Goal: Information Seeking & Learning: Learn about a topic

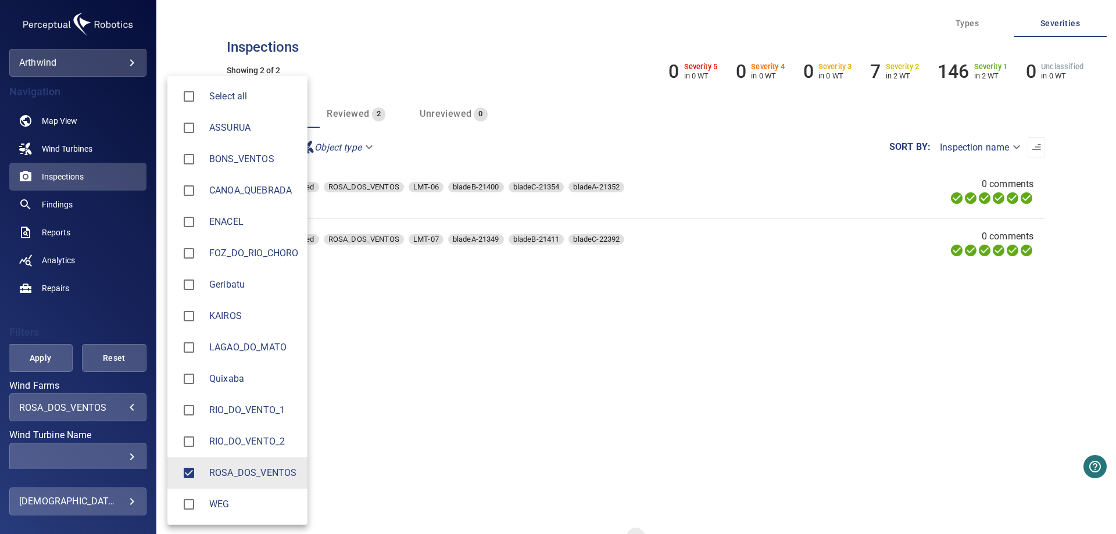
click at [123, 408] on body "**********" at bounding box center [558, 267] width 1116 height 534
click at [216, 470] on span "ROSA_DOS_VENTOS" at bounding box center [253, 473] width 89 height 14
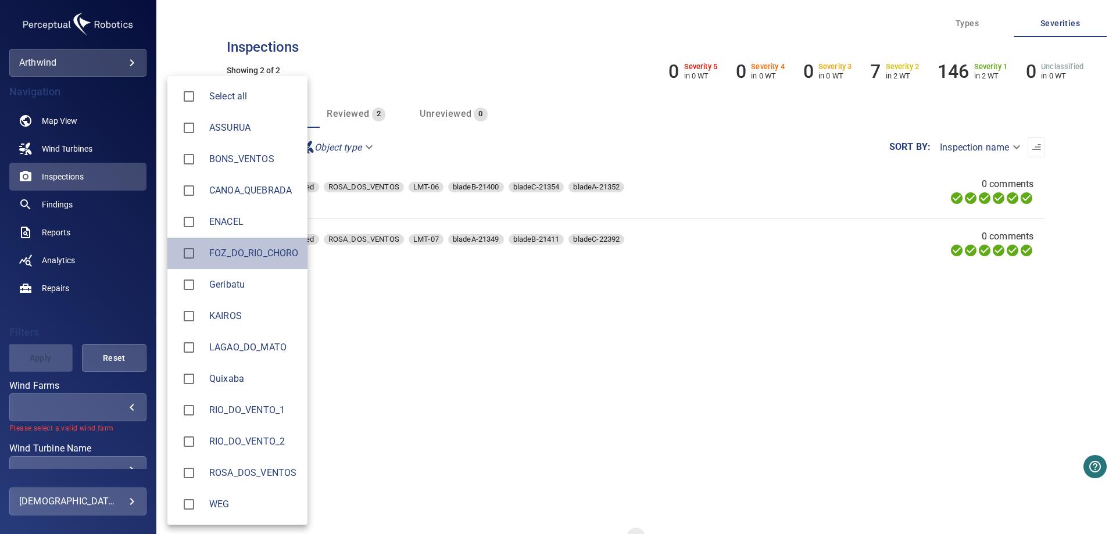
click at [263, 254] on span "FOZ_DO_RIO_CHORO" at bounding box center [253, 253] width 89 height 14
type input "**********"
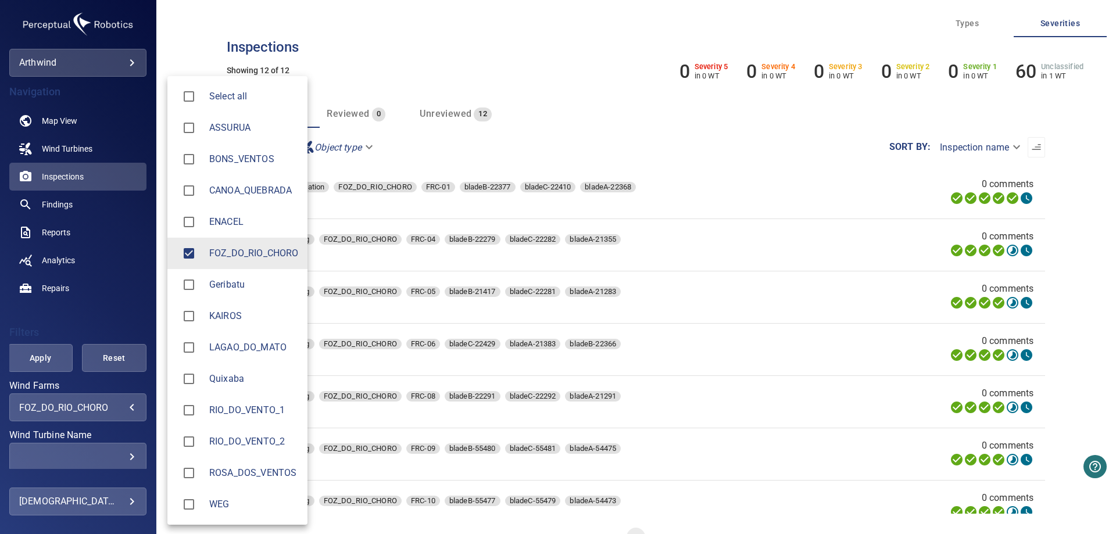
click at [116, 302] on div at bounding box center [558, 267] width 1116 height 534
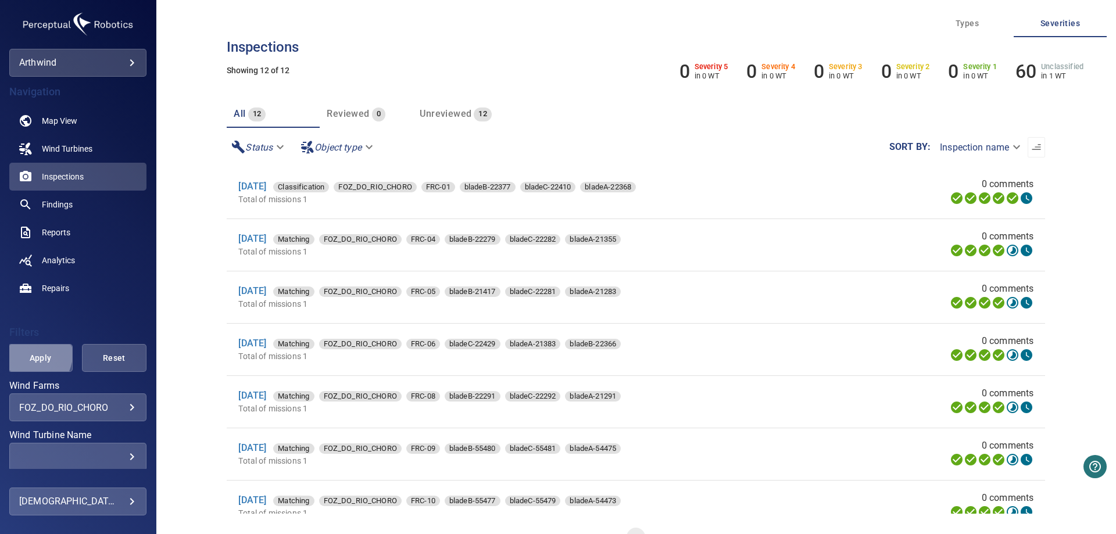
click at [29, 355] on span "Apply" at bounding box center [40, 358] width 35 height 15
click at [261, 189] on link "[DATE]" at bounding box center [252, 186] width 28 height 11
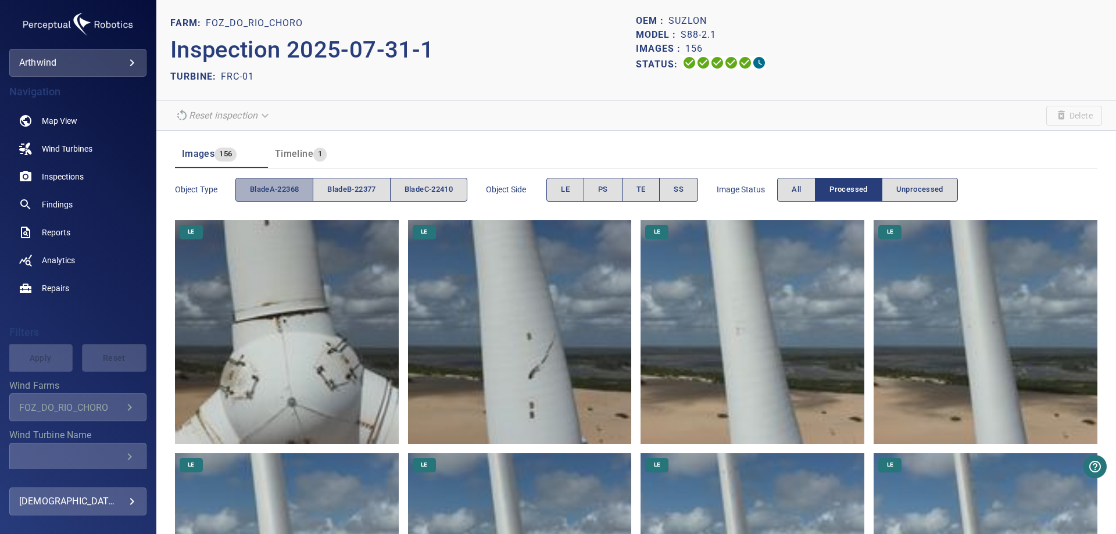
click at [261, 189] on span "bladeA-22368" at bounding box center [274, 189] width 49 height 13
click at [683, 187] on span "SS" at bounding box center [679, 189] width 10 height 13
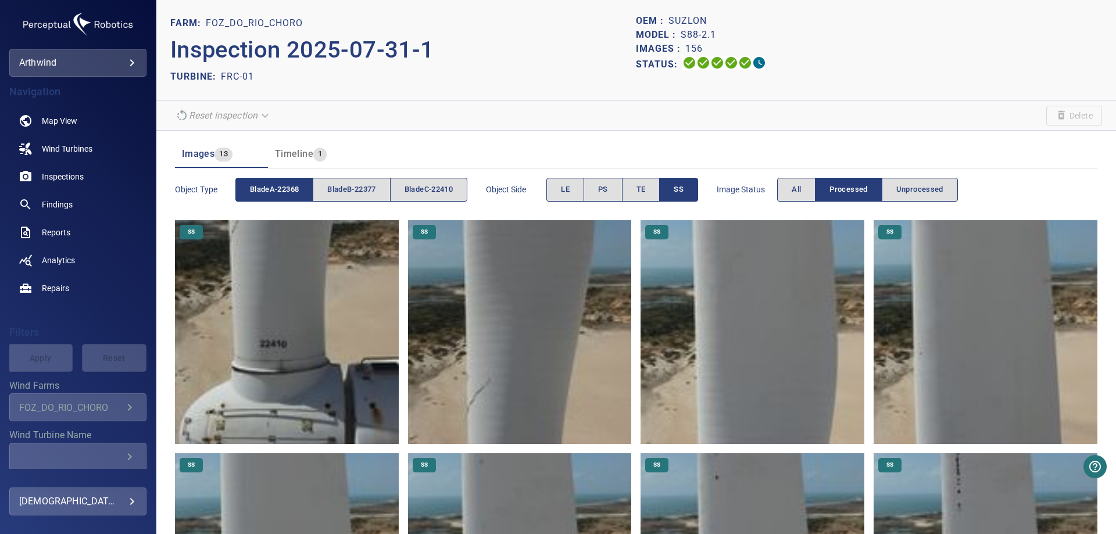
click at [296, 312] on img at bounding box center [287, 332] width 224 height 224
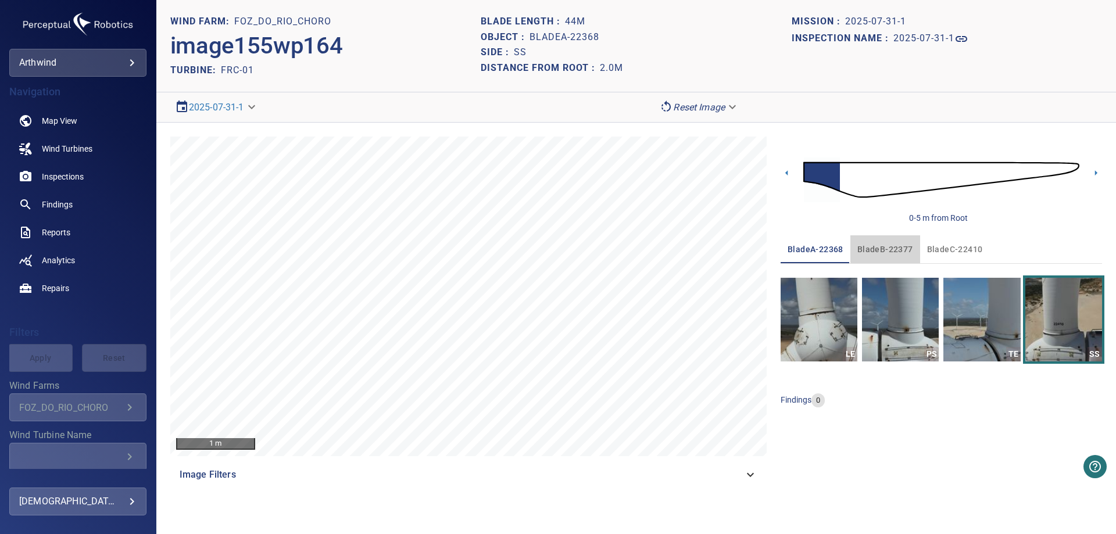
click at [906, 253] on span "bladeB-22377" at bounding box center [885, 249] width 56 height 15
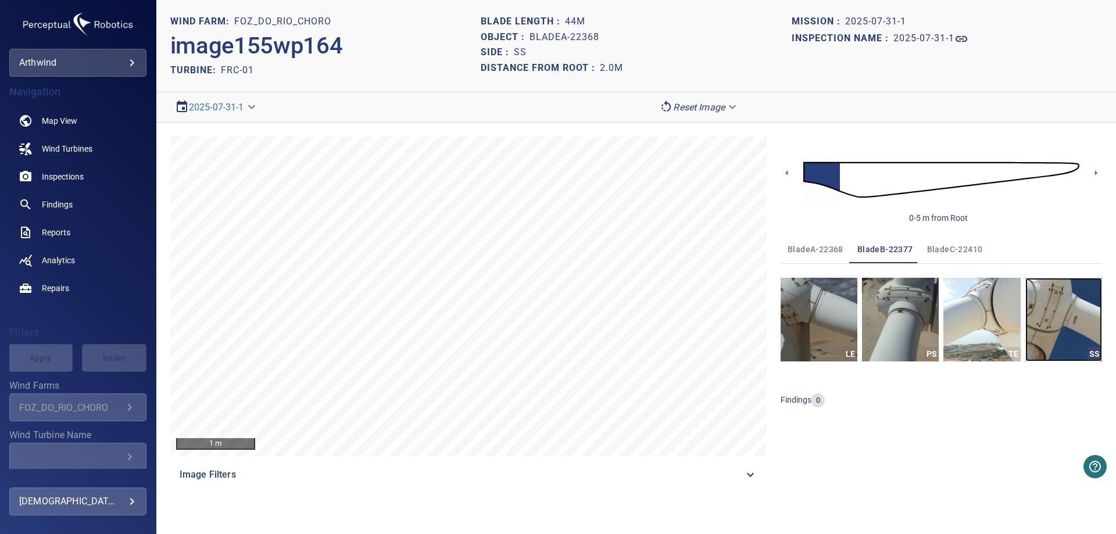
click at [1068, 319] on img "button" at bounding box center [1063, 320] width 77 height 84
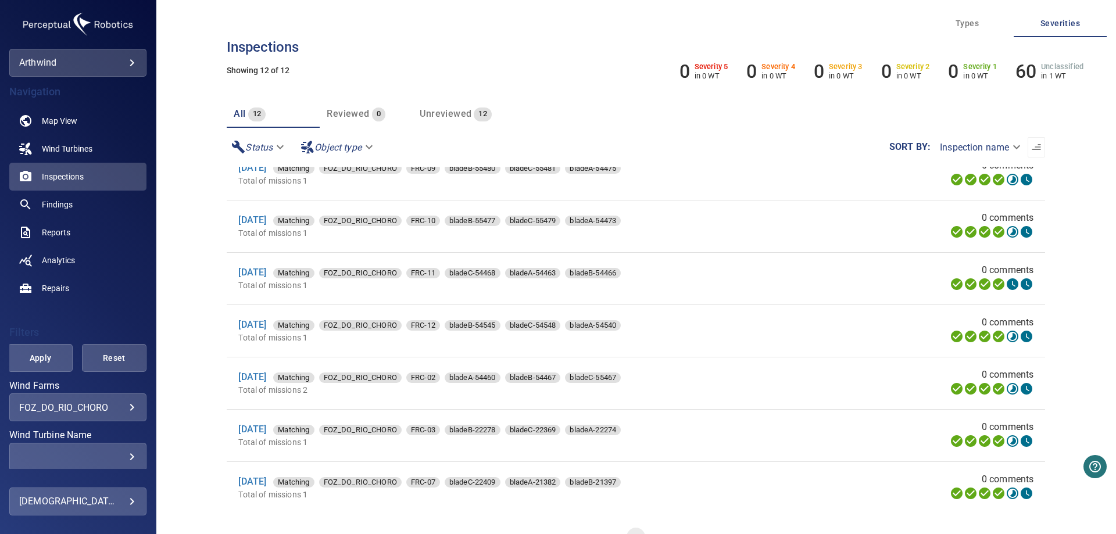
scroll to position [26, 0]
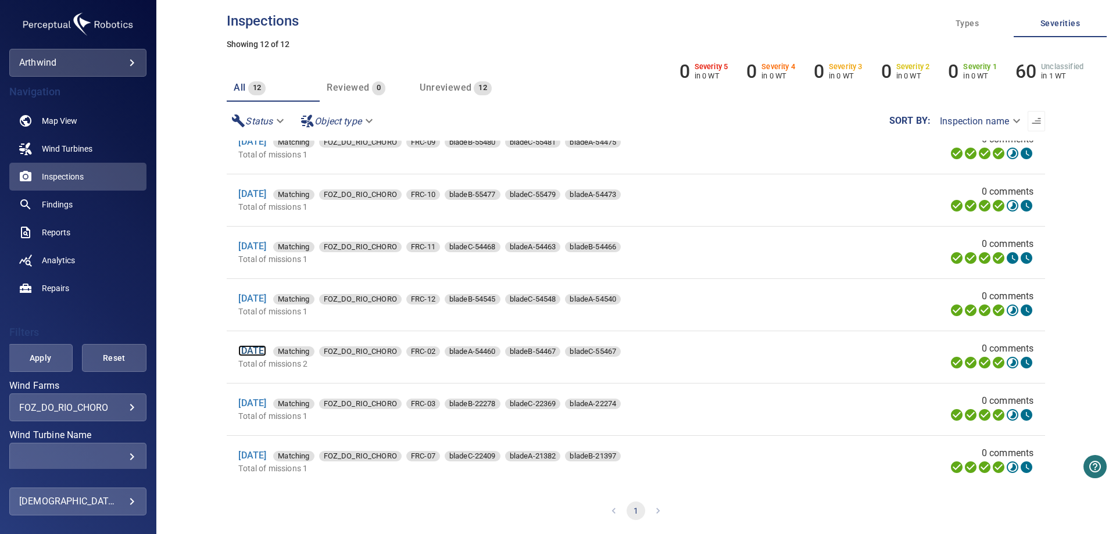
click at [250, 349] on link "[DATE]" at bounding box center [252, 350] width 28 height 11
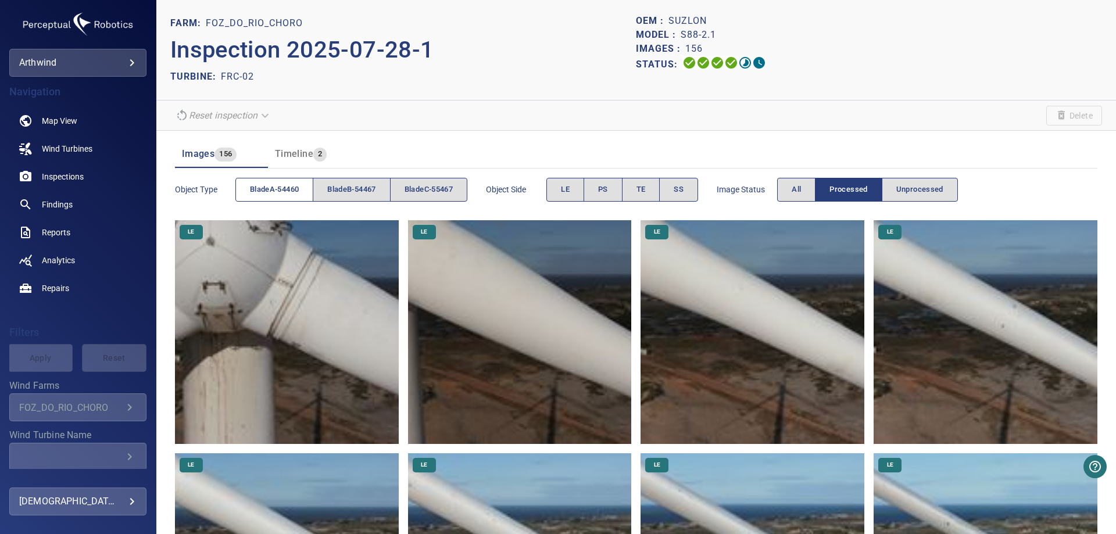
click at [299, 190] on span "bladeA-54460" at bounding box center [274, 189] width 49 height 13
click at [684, 186] on span "SS" at bounding box center [679, 189] width 10 height 13
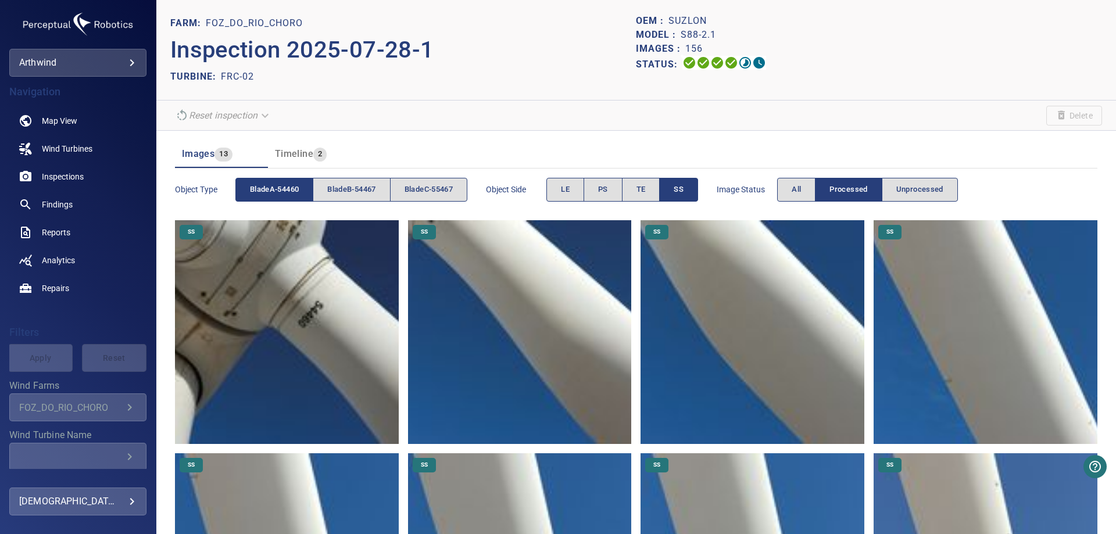
click at [279, 319] on img at bounding box center [287, 332] width 224 height 224
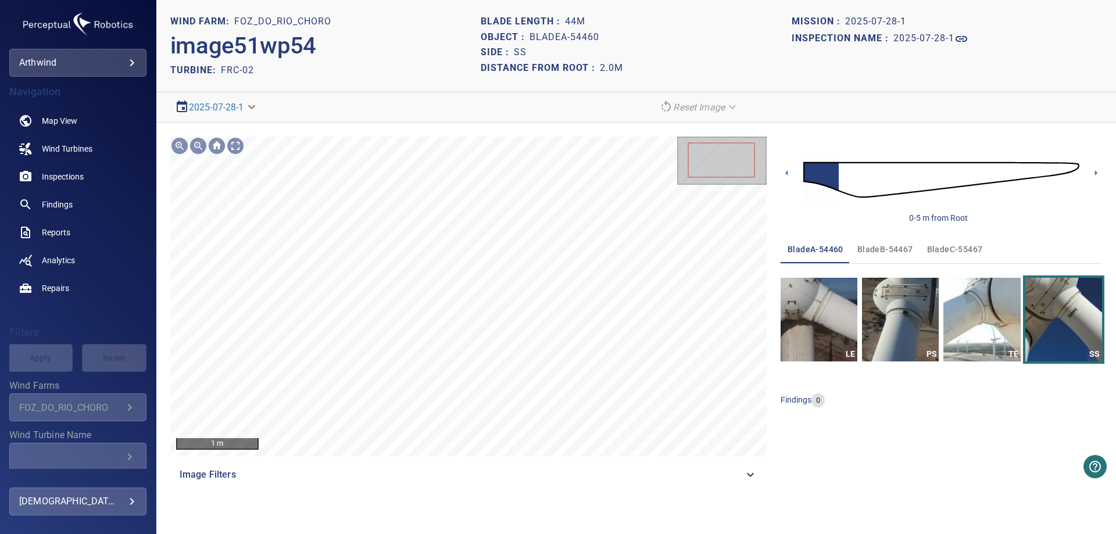
click at [876, 251] on span "bladeB-54467" at bounding box center [885, 249] width 56 height 15
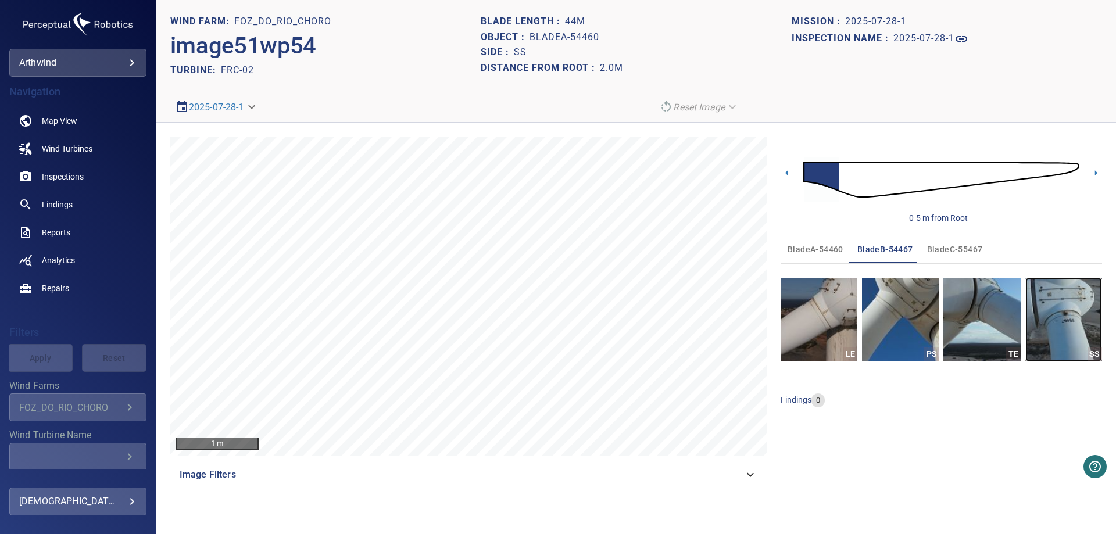
click at [1060, 333] on img "button" at bounding box center [1063, 320] width 77 height 84
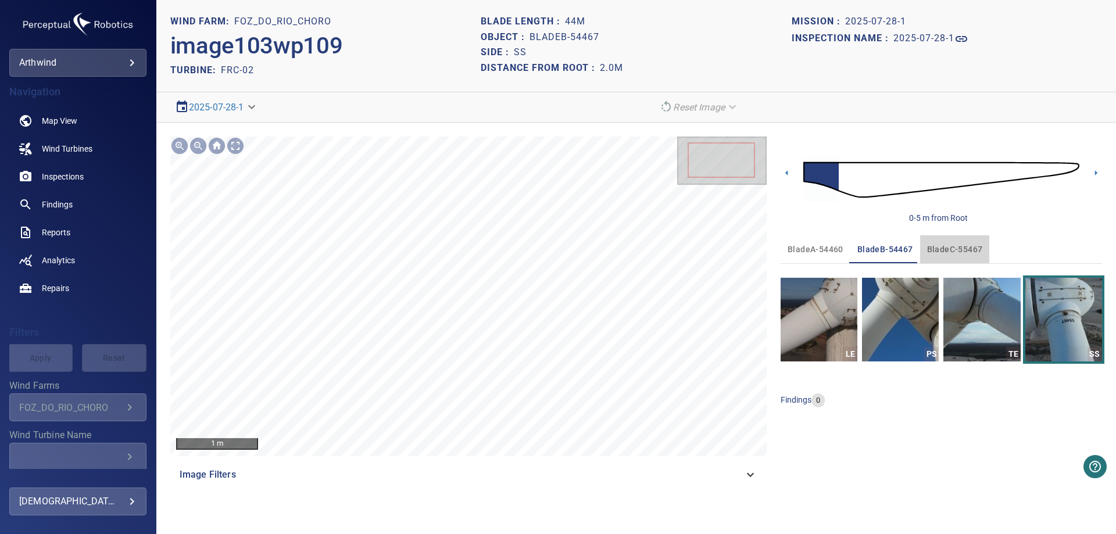
click at [955, 248] on span "bladeC-55467" at bounding box center [955, 249] width 56 height 15
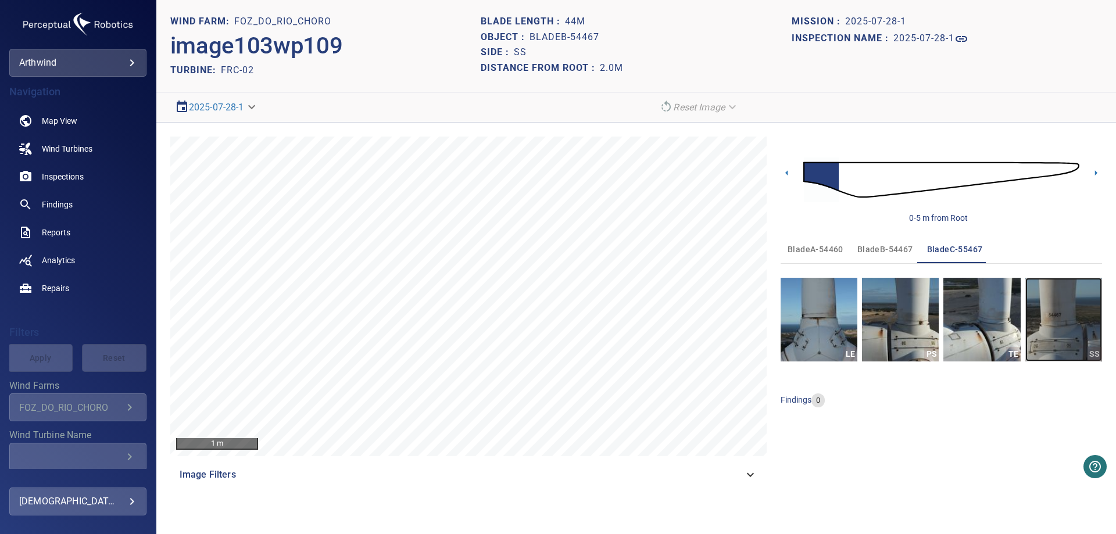
click at [1052, 309] on img "button" at bounding box center [1063, 320] width 77 height 84
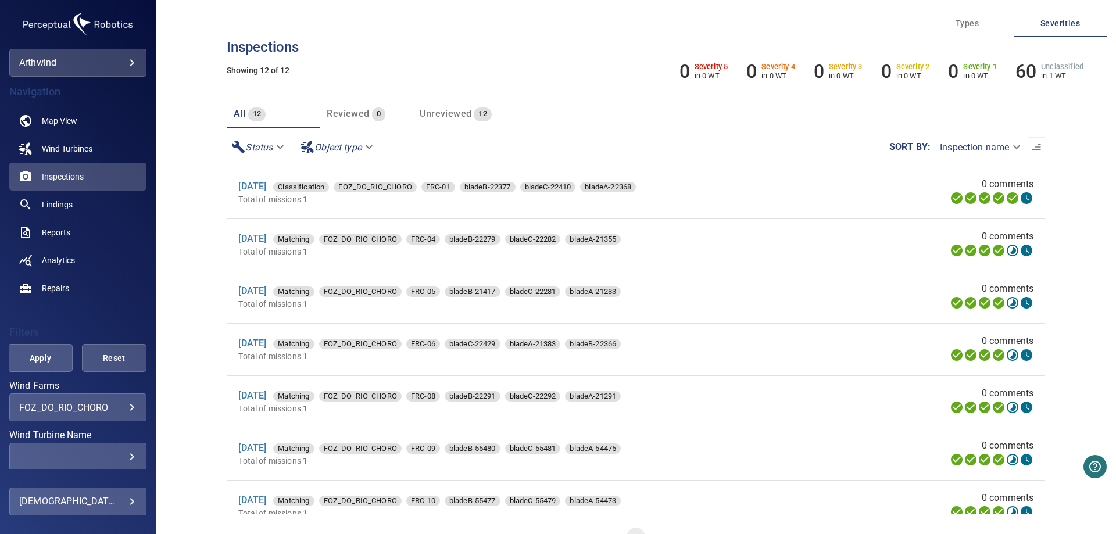
scroll to position [287, 0]
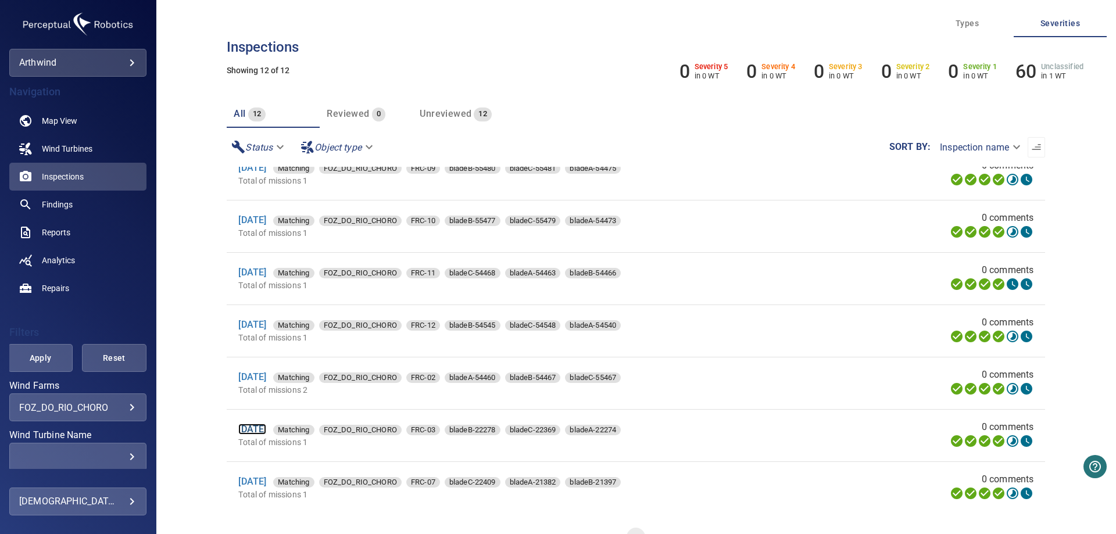
click at [263, 432] on link "[DATE]" at bounding box center [252, 429] width 28 height 11
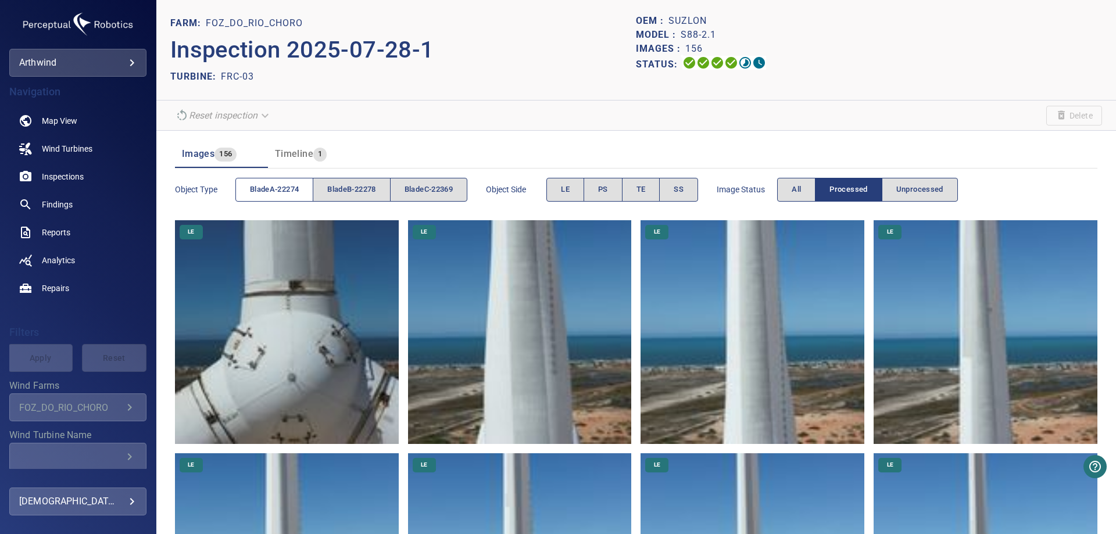
click at [270, 189] on span "bladeA-22274" at bounding box center [274, 189] width 49 height 13
click at [679, 188] on button "SS" at bounding box center [678, 190] width 39 height 24
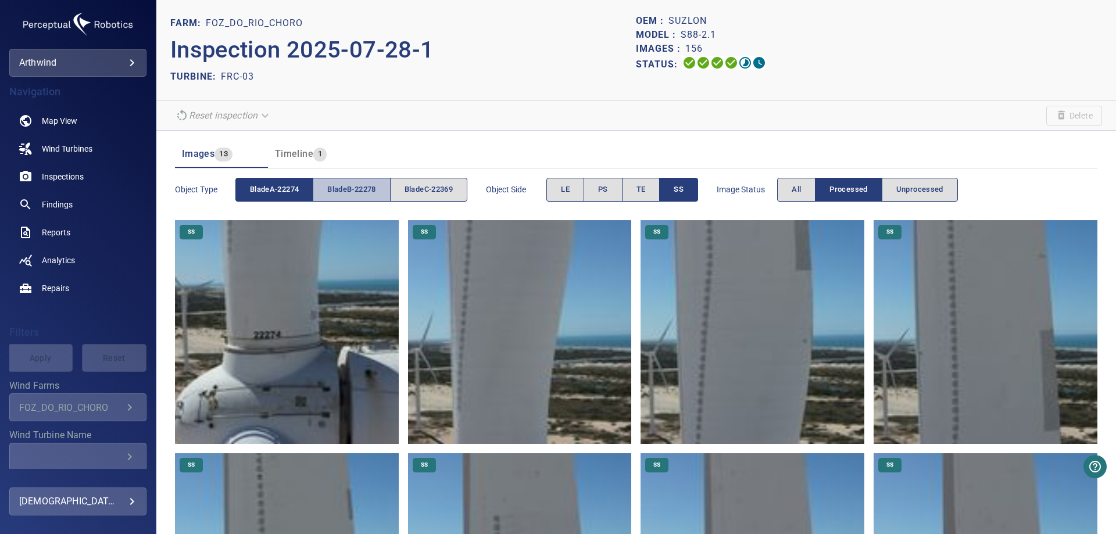
click at [346, 186] on span "bladeB-22278" at bounding box center [351, 189] width 48 height 13
click at [288, 189] on span "bladeA-22274" at bounding box center [274, 189] width 49 height 13
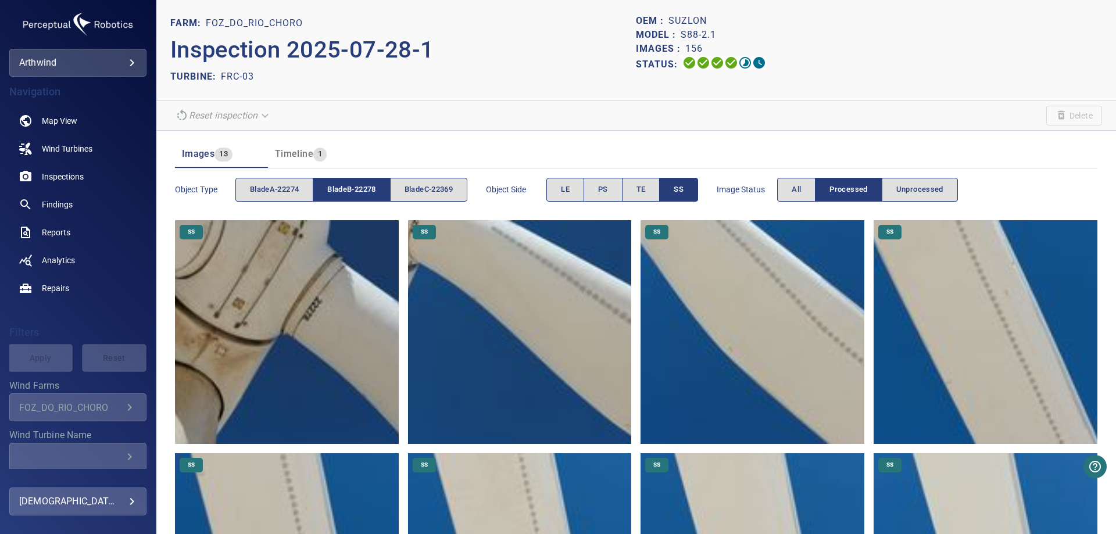
click at [341, 282] on img at bounding box center [287, 332] width 224 height 224
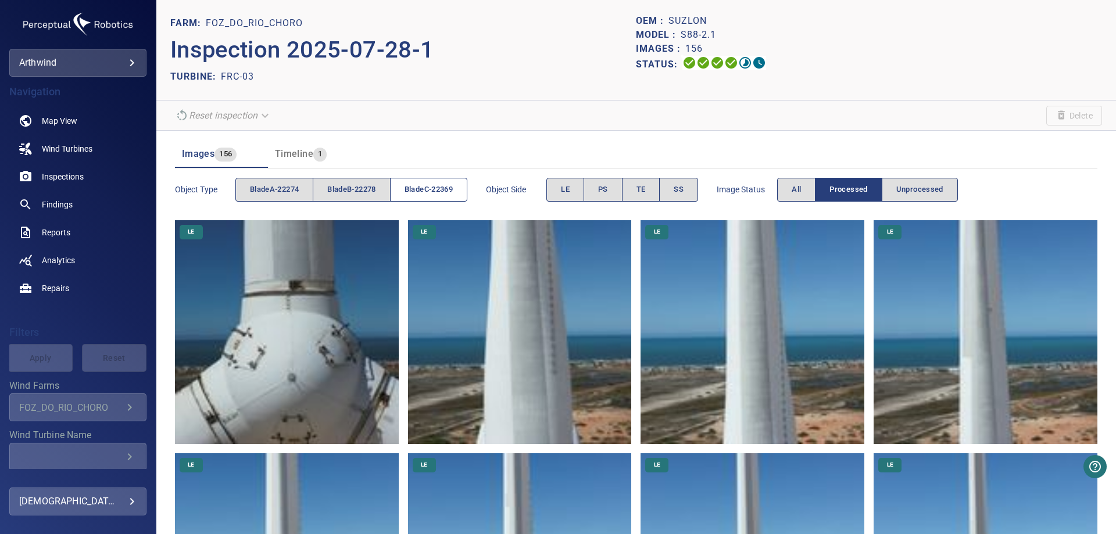
click at [424, 192] on span "bladeC-22369" at bounding box center [429, 189] width 48 height 13
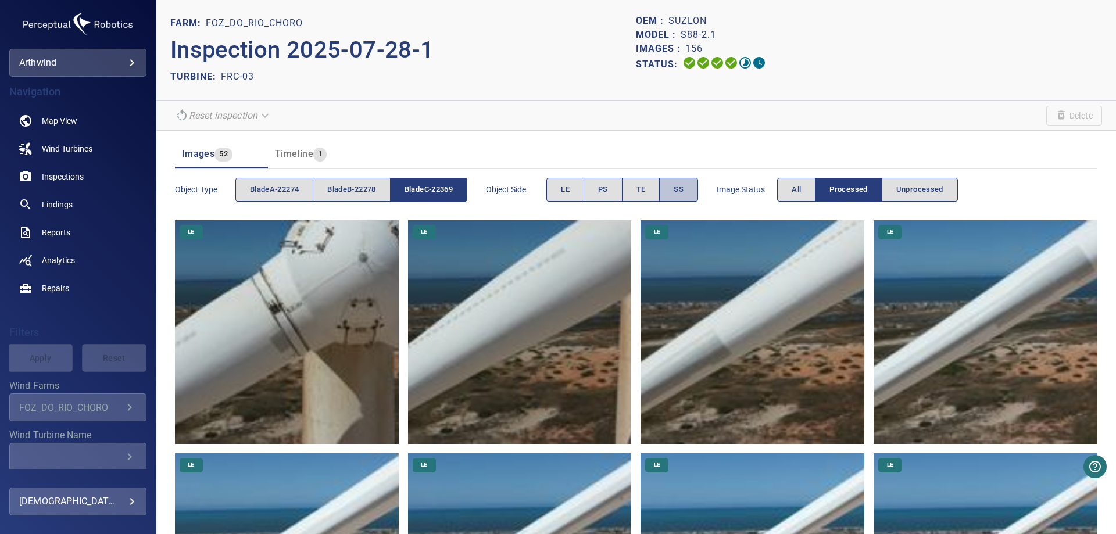
click at [692, 187] on button "SS" at bounding box center [678, 190] width 39 height 24
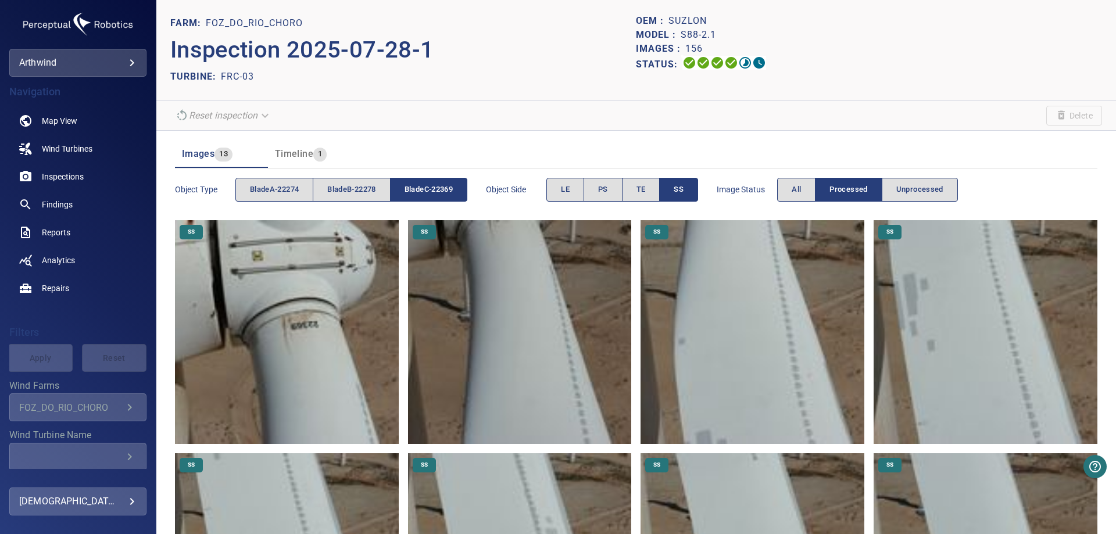
click at [301, 351] on img at bounding box center [287, 332] width 224 height 224
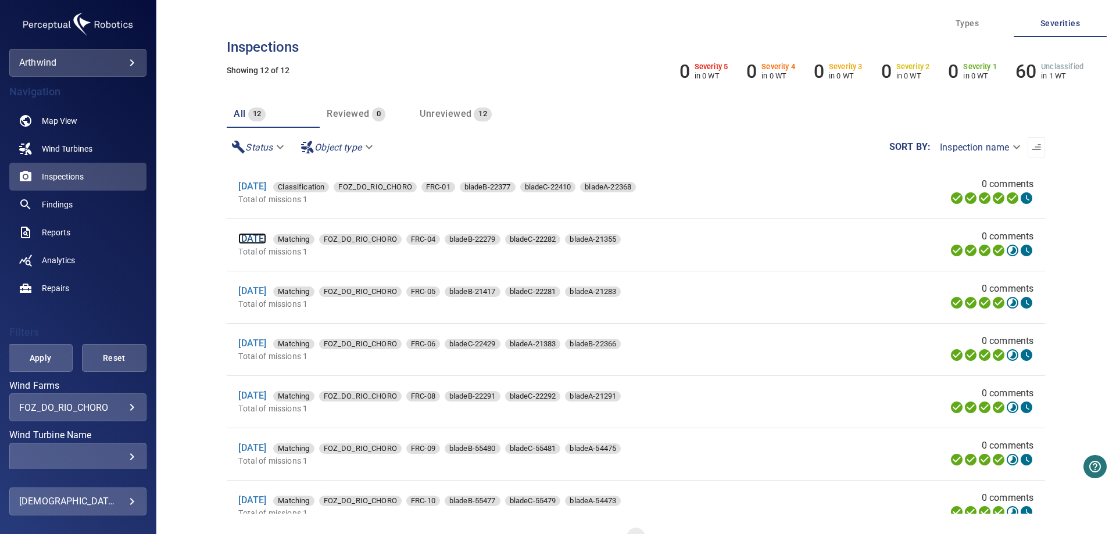
click at [266, 238] on link "[DATE]" at bounding box center [252, 238] width 28 height 11
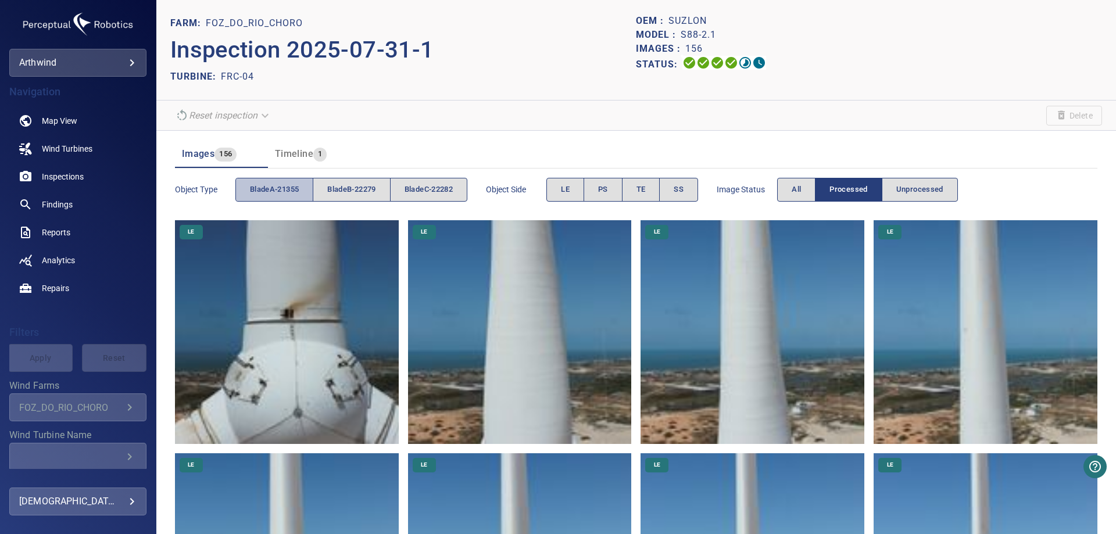
click at [296, 184] on span "bladeA-21355" at bounding box center [274, 189] width 49 height 13
click at [693, 182] on button "SS" at bounding box center [678, 190] width 39 height 24
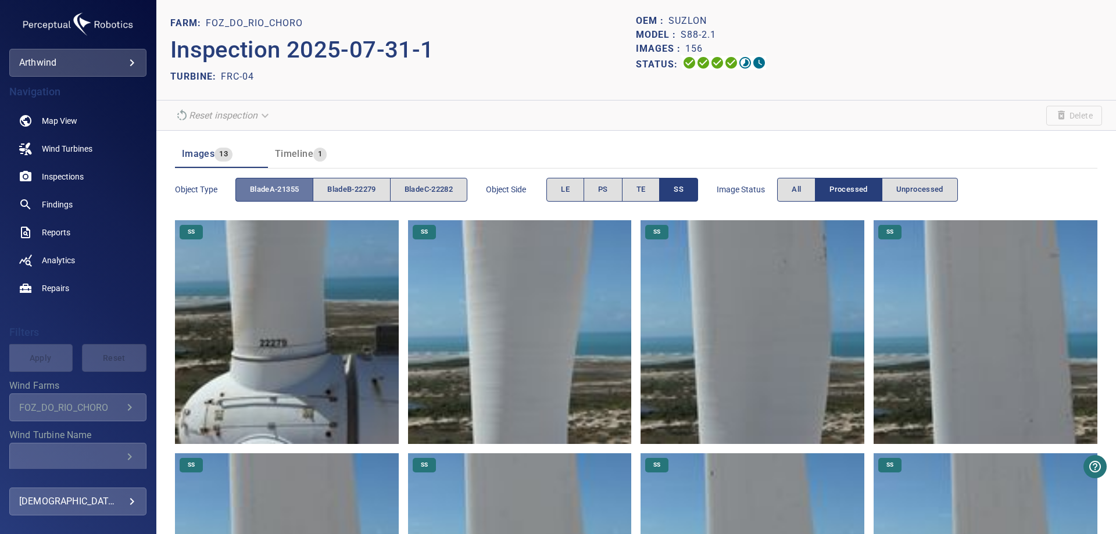
click at [295, 192] on span "bladeA-21355" at bounding box center [274, 189] width 49 height 13
click at [348, 191] on span "bladeB-22279" at bounding box center [351, 189] width 48 height 13
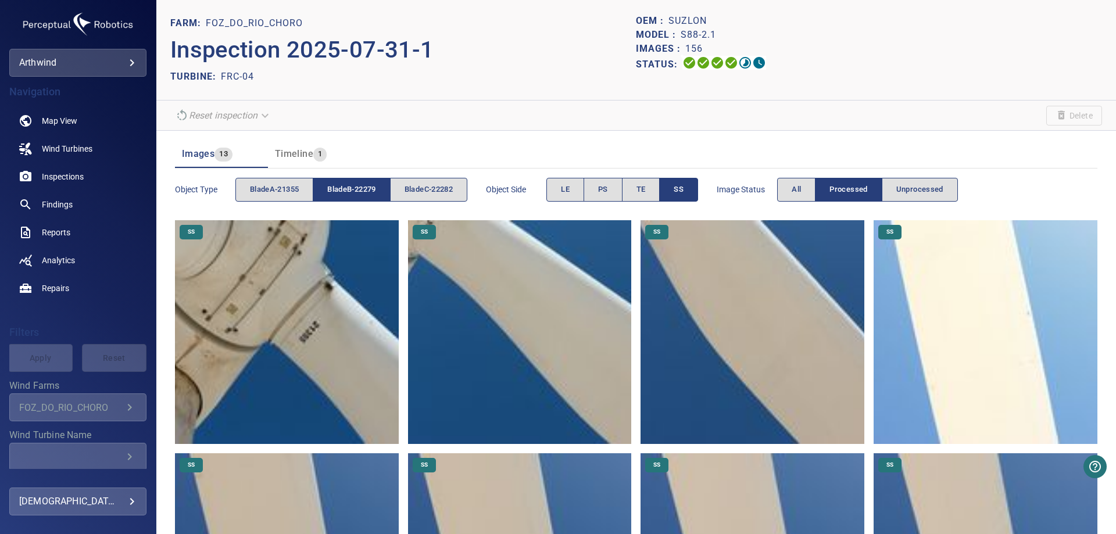
click at [331, 335] on img at bounding box center [287, 332] width 224 height 224
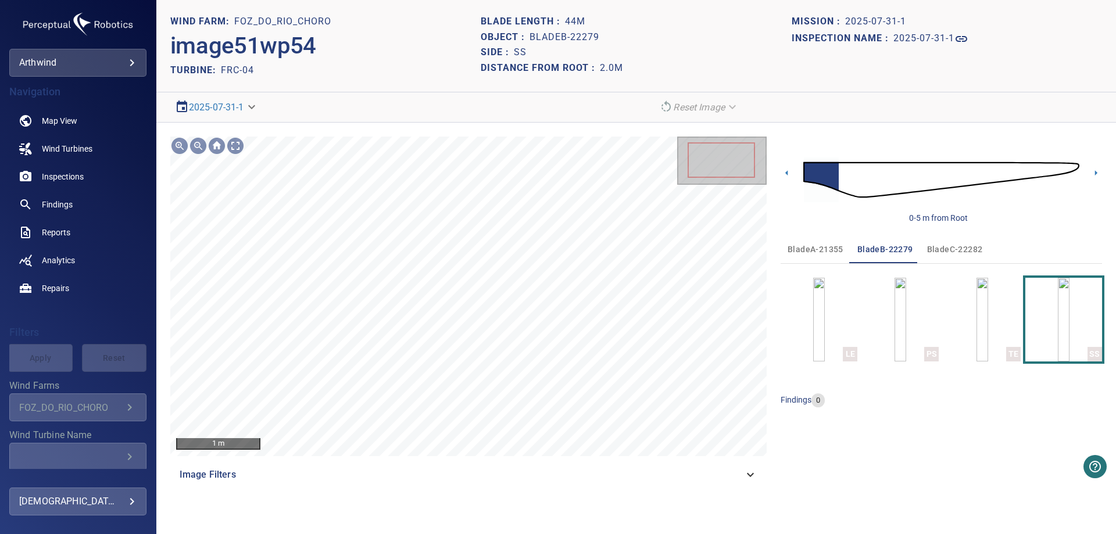
click at [978, 251] on span "bladeC-22282" at bounding box center [955, 249] width 56 height 15
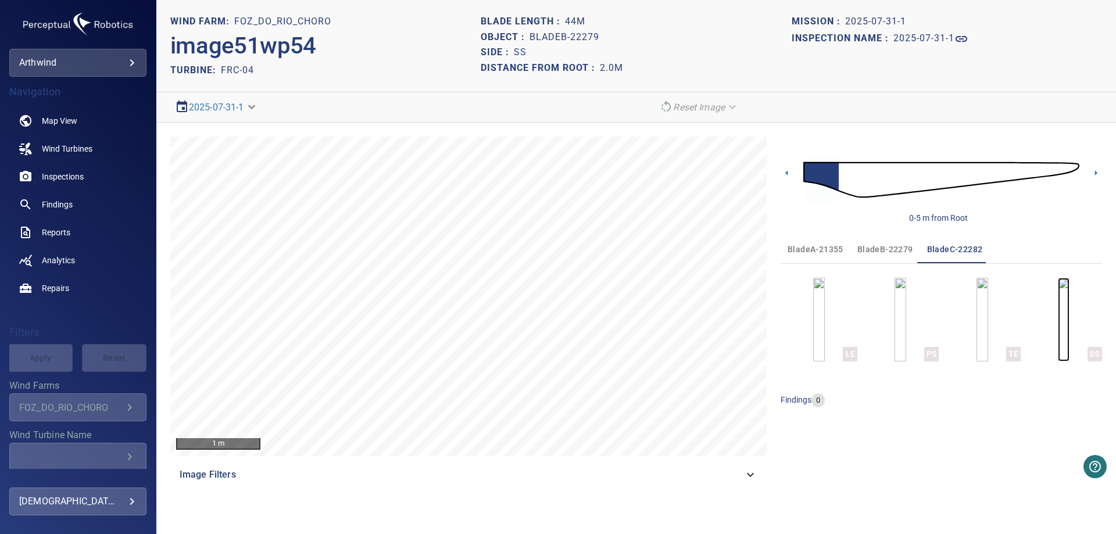
click at [1070, 322] on img "button" at bounding box center [1064, 320] width 12 height 84
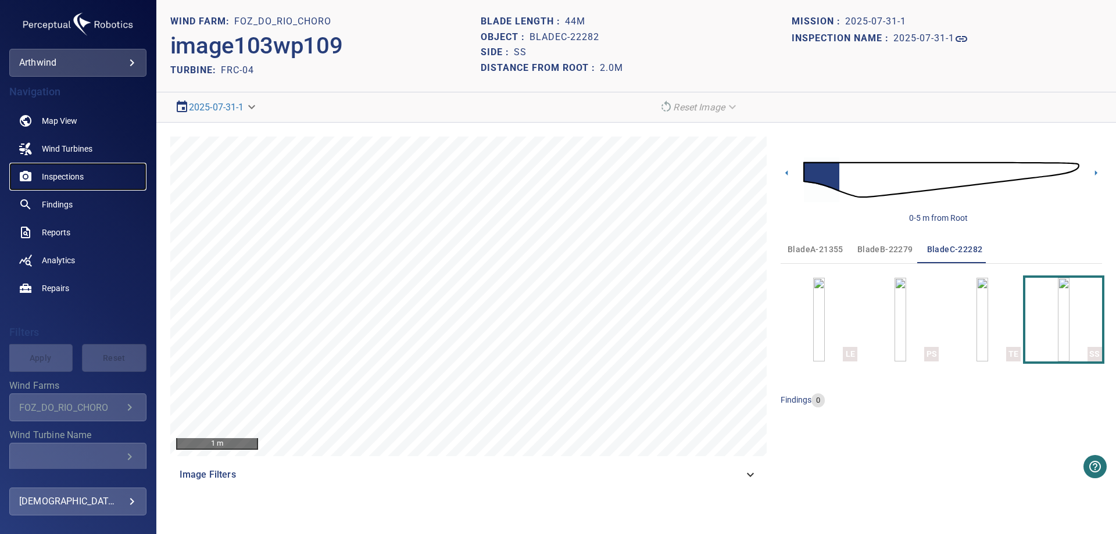
click at [63, 171] on span "Inspections" at bounding box center [63, 177] width 42 height 12
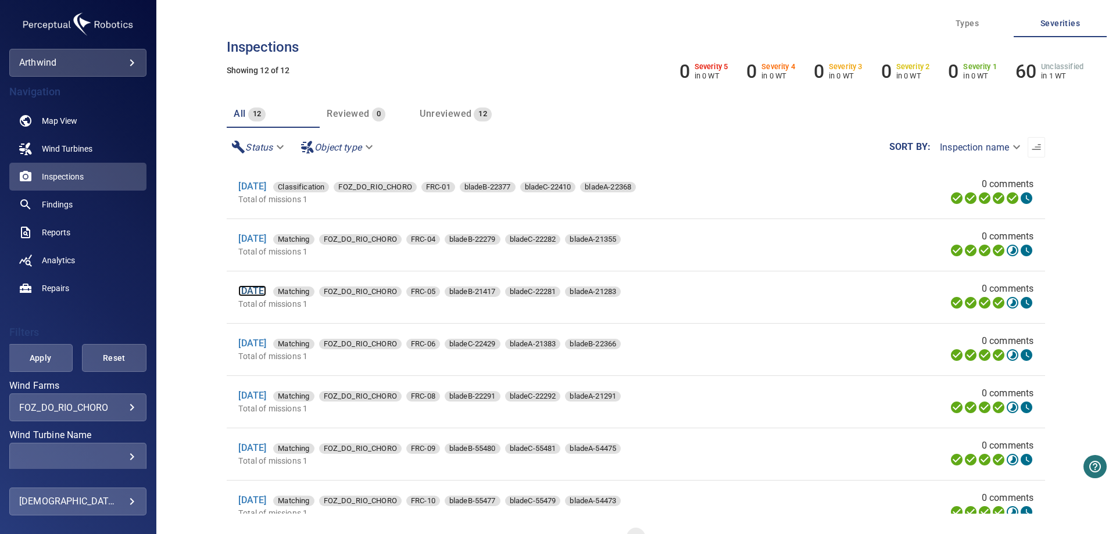
click at [263, 295] on link "[DATE]" at bounding box center [252, 290] width 28 height 11
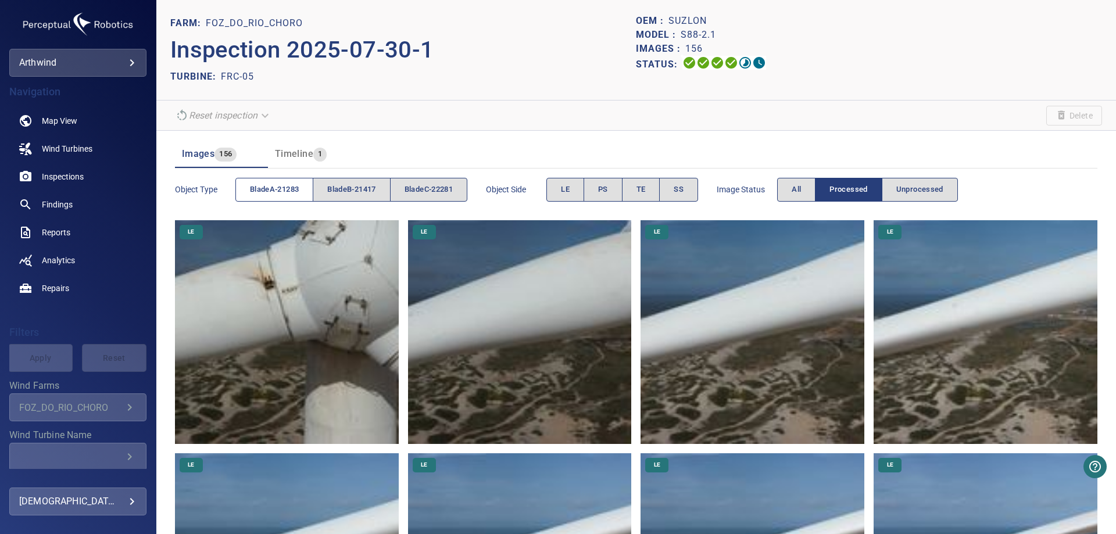
click at [282, 194] on span "bladeA-21283" at bounding box center [274, 189] width 49 height 13
click at [689, 186] on button "SS" at bounding box center [678, 190] width 39 height 24
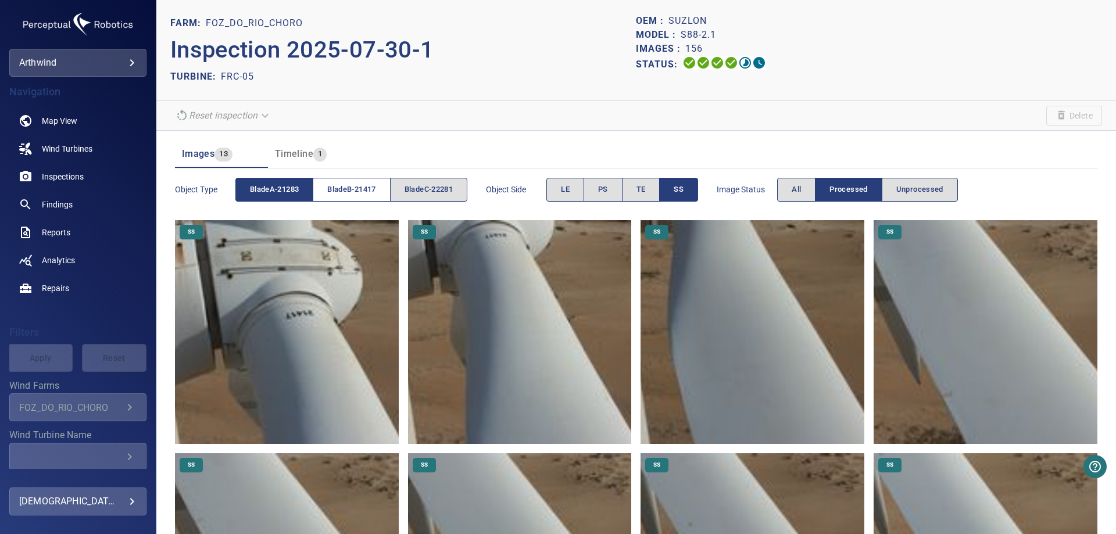
click at [371, 195] on span "bladeB-21417" at bounding box center [351, 189] width 48 height 13
click at [270, 191] on span "bladeA-21283" at bounding box center [274, 189] width 49 height 13
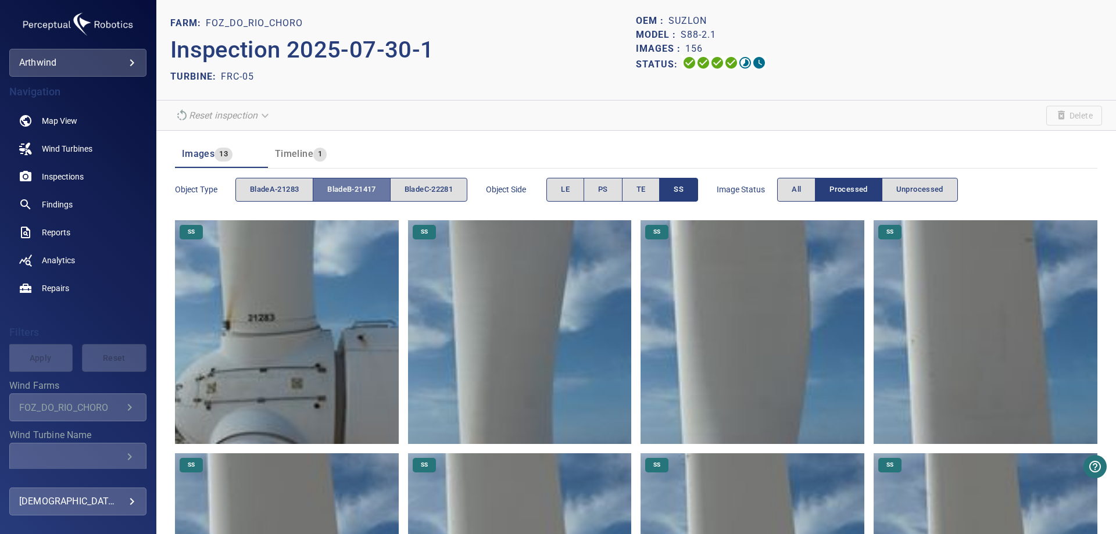
click at [355, 186] on span "bladeB-21417" at bounding box center [351, 189] width 48 height 13
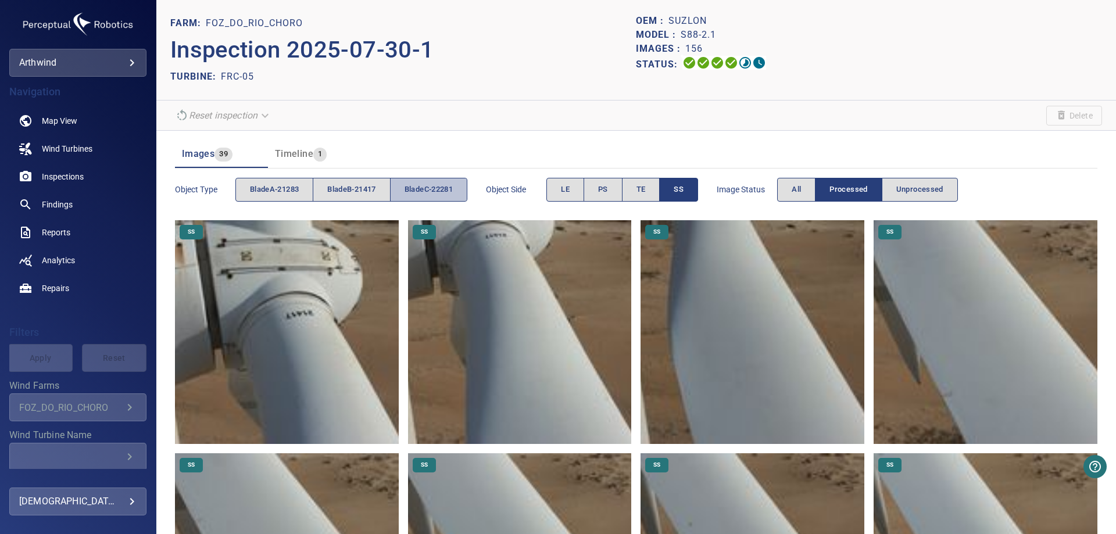
click at [441, 188] on span "bladeC-22281" at bounding box center [429, 189] width 48 height 13
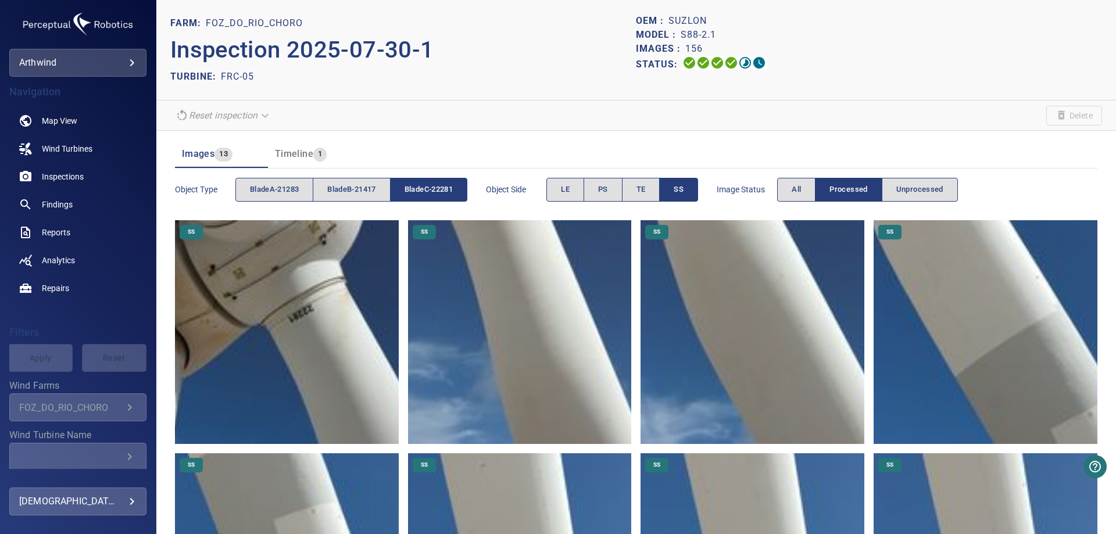
click at [289, 338] on img at bounding box center [287, 332] width 224 height 224
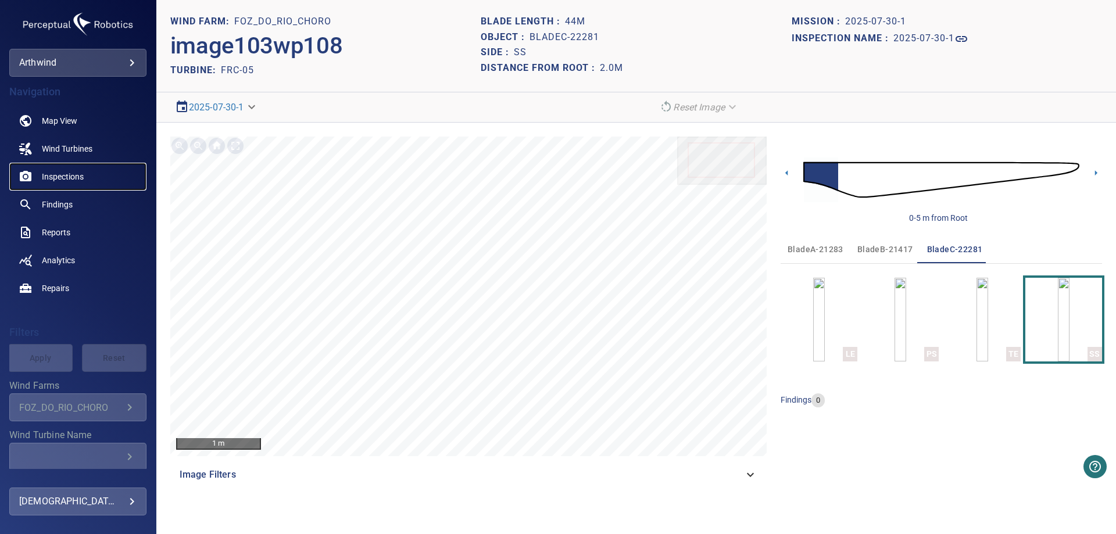
click at [87, 174] on link "Inspections" at bounding box center [77, 177] width 137 height 28
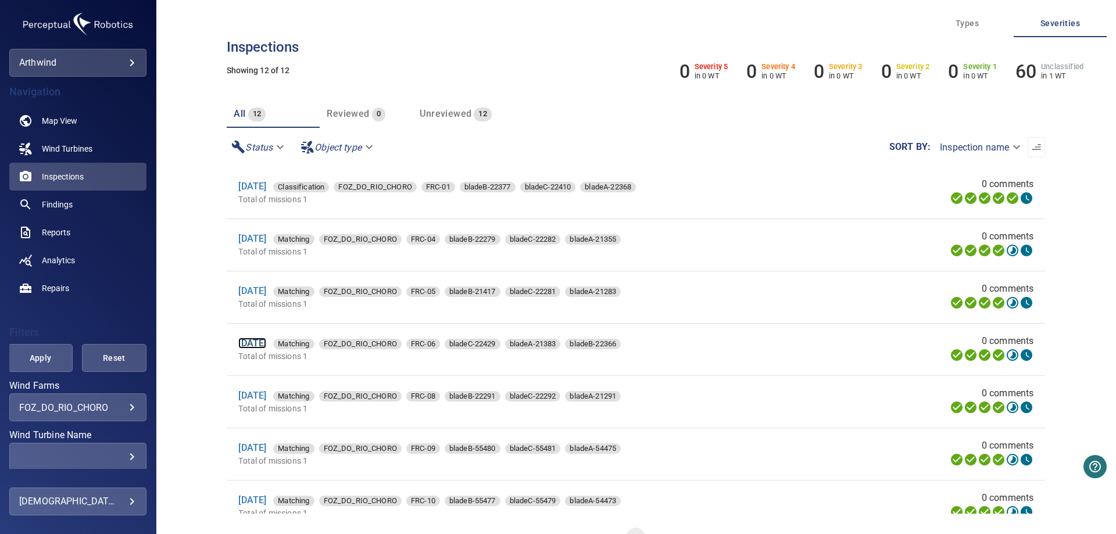
click at [259, 342] on link "[DATE]" at bounding box center [252, 343] width 28 height 11
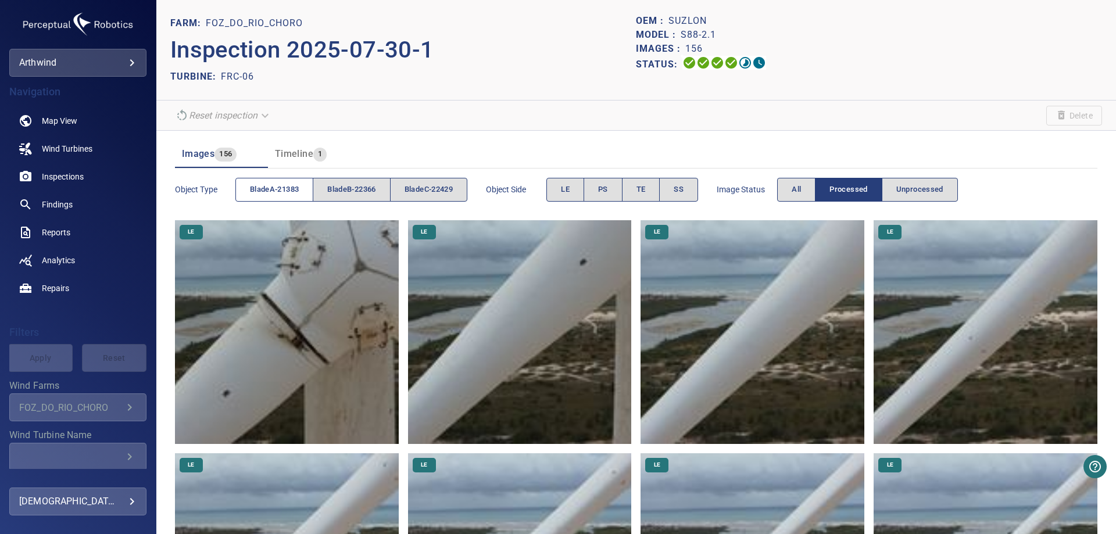
click at [277, 182] on button "bladeA-21383" at bounding box center [274, 190] width 78 height 24
click at [682, 194] on span "SS" at bounding box center [679, 189] width 10 height 13
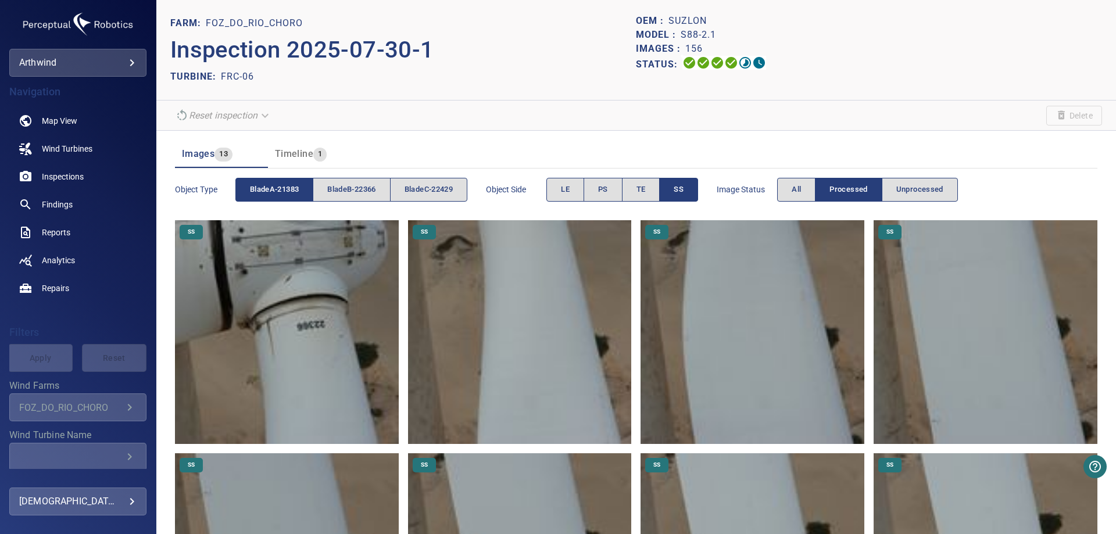
click at [310, 338] on img at bounding box center [287, 332] width 224 height 224
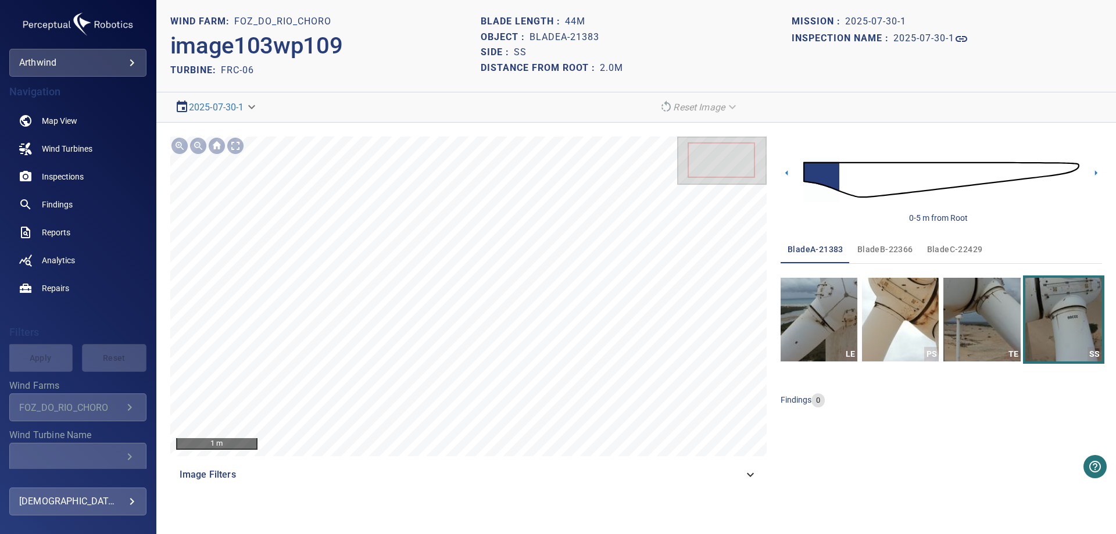
click at [887, 251] on span "bladeB-22366" at bounding box center [885, 249] width 56 height 15
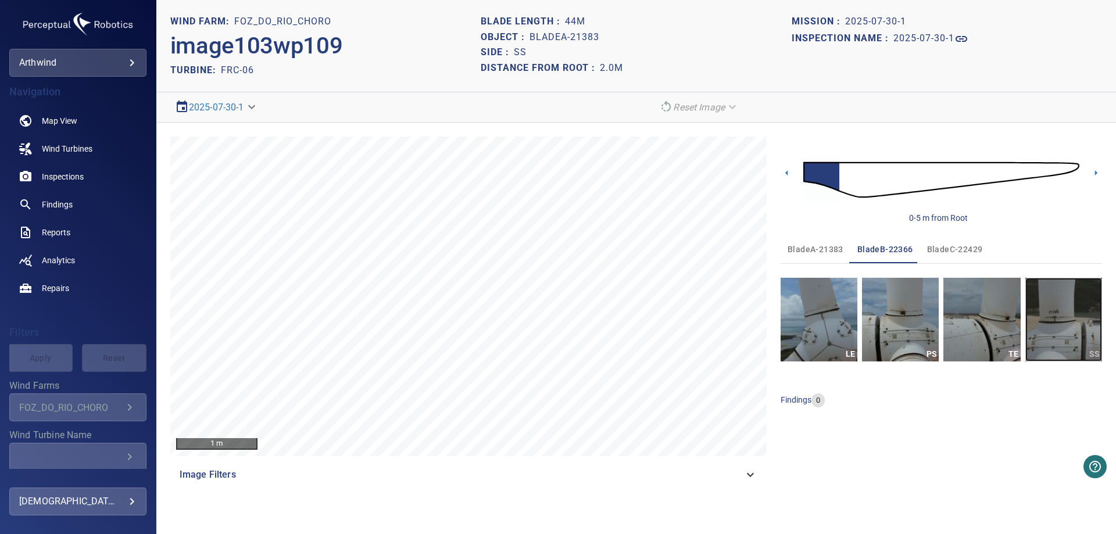
click at [1057, 319] on img "button" at bounding box center [1063, 320] width 77 height 84
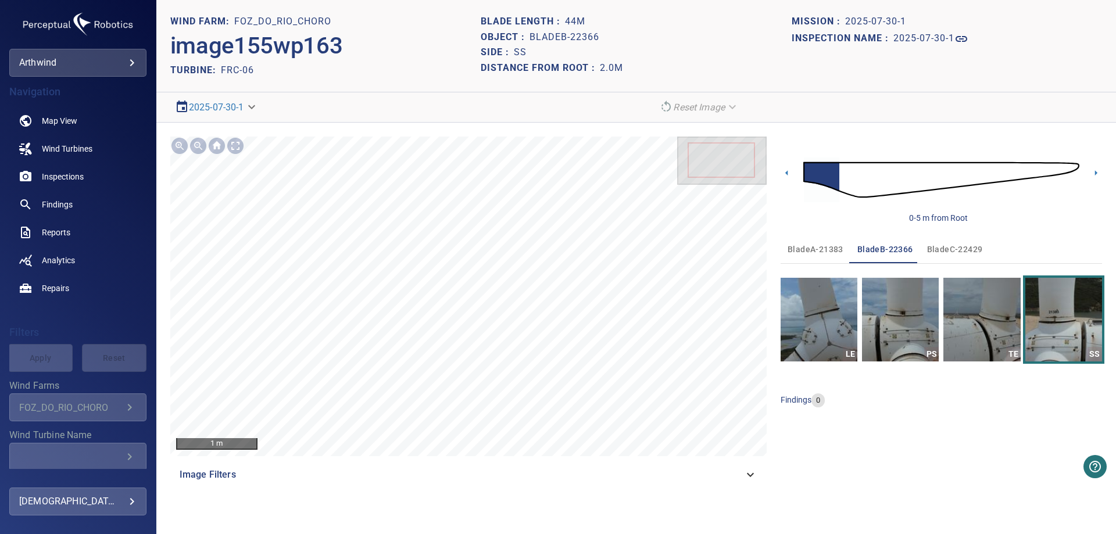
click at [977, 251] on span "bladeC-22429" at bounding box center [955, 249] width 56 height 15
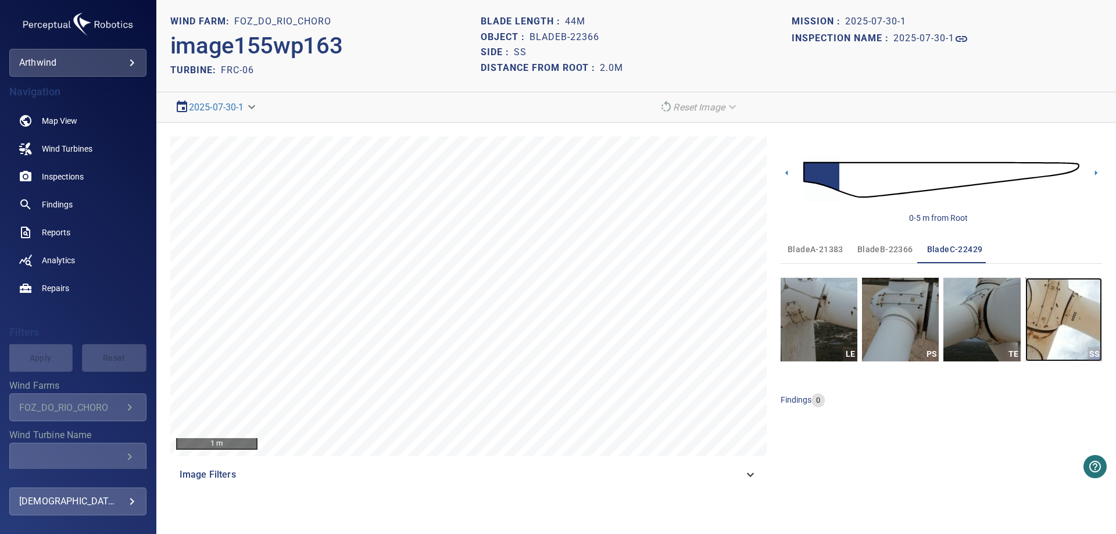
click at [1063, 321] on img "button" at bounding box center [1063, 320] width 77 height 84
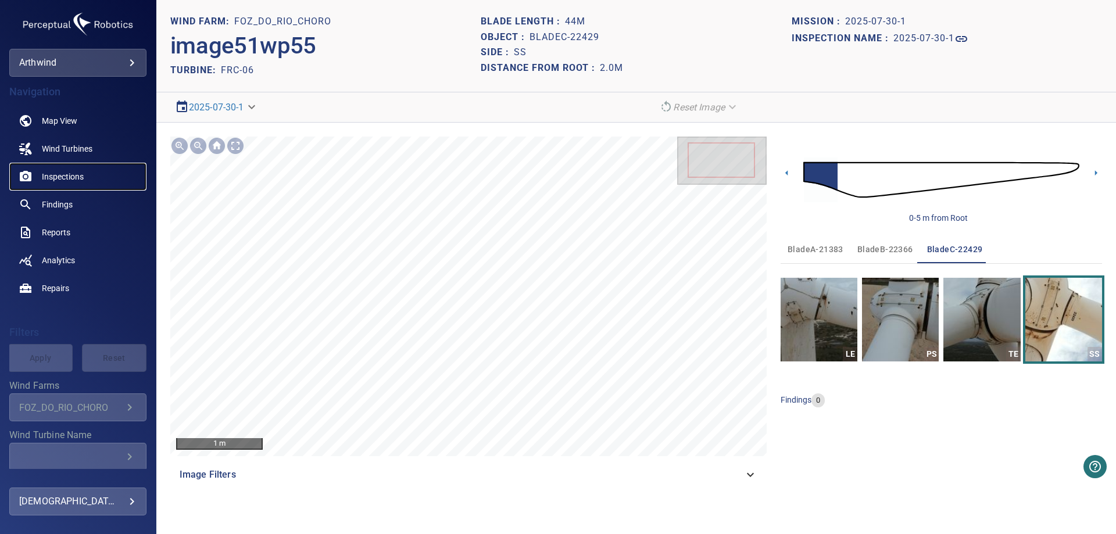
click at [53, 171] on span "Inspections" at bounding box center [63, 177] width 42 height 12
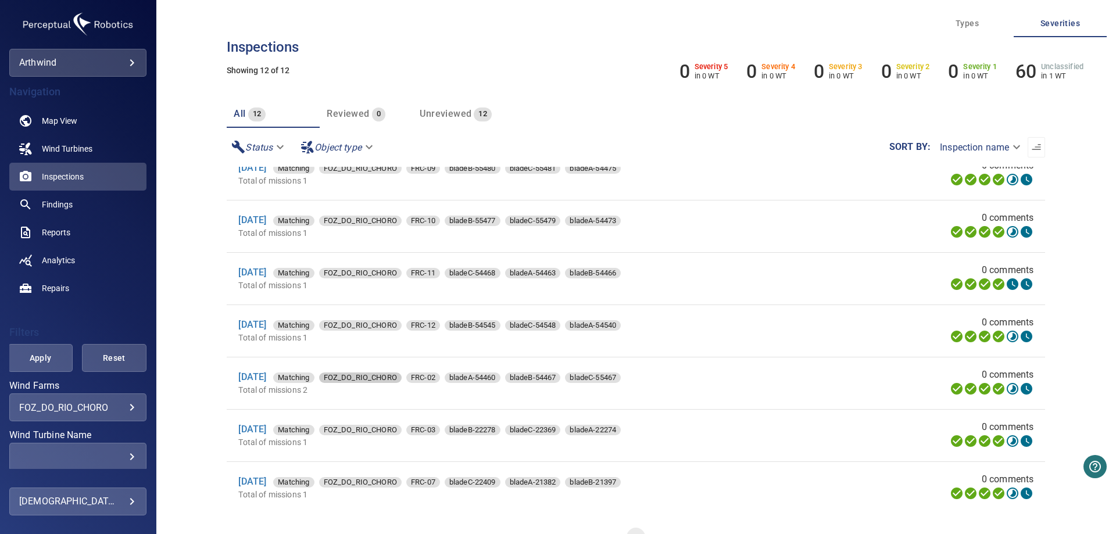
scroll to position [26, 0]
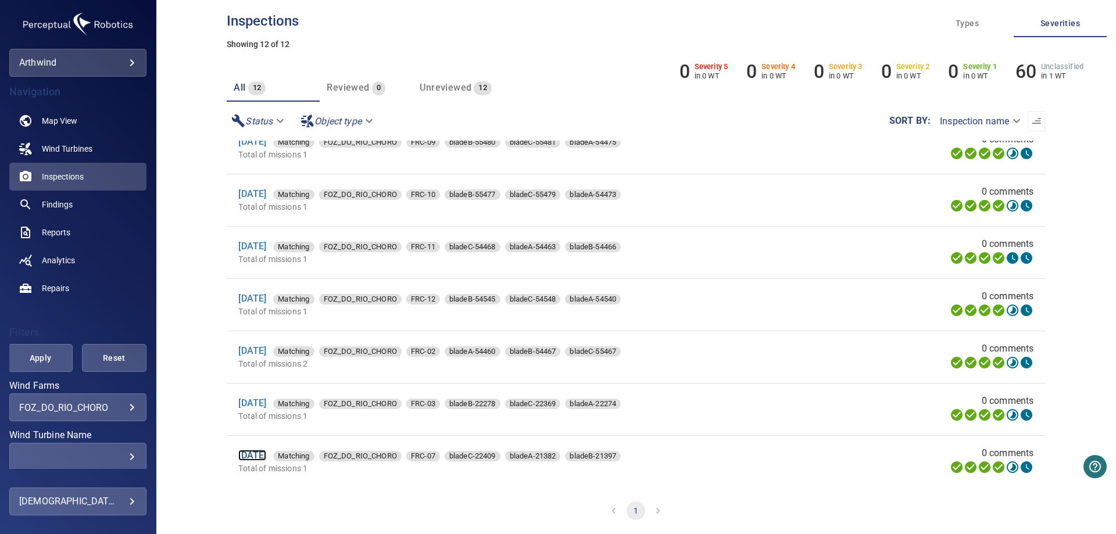
click at [241, 455] on link "[DATE]" at bounding box center [252, 455] width 28 height 11
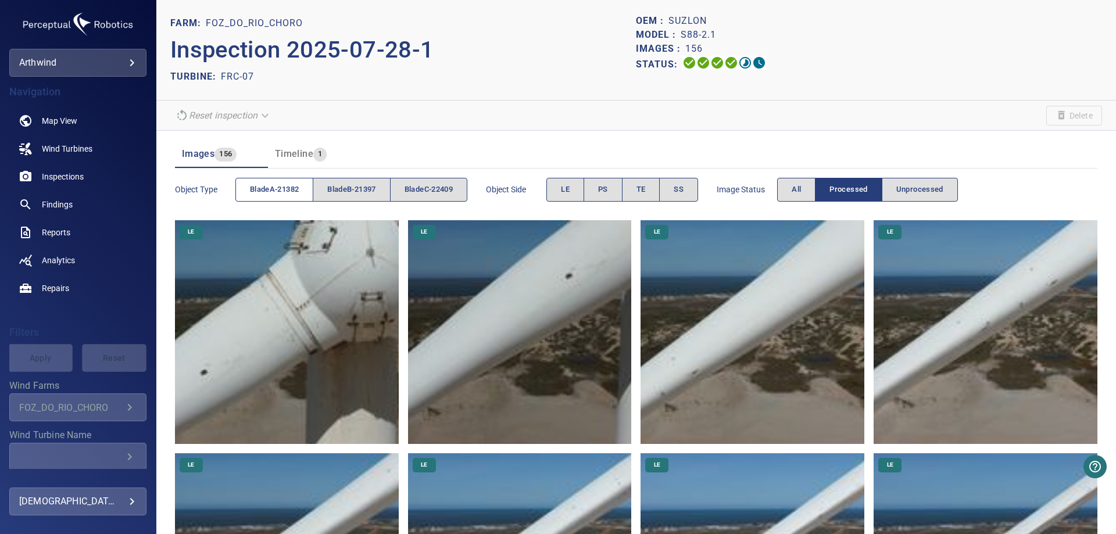
click at [280, 189] on span "bladeA-21382" at bounding box center [274, 189] width 49 height 13
click at [691, 182] on button "SS" at bounding box center [678, 190] width 39 height 24
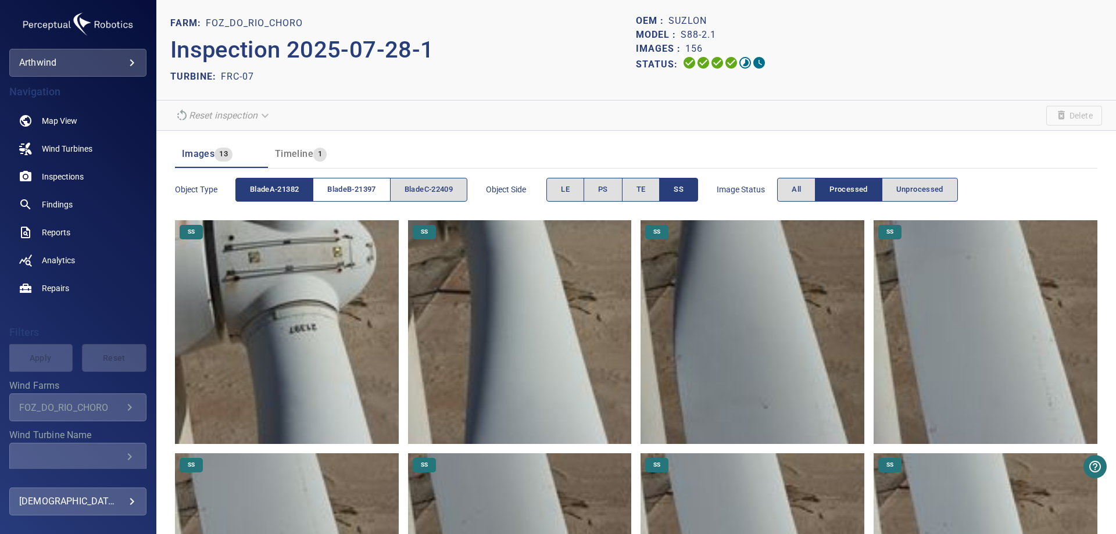
click at [350, 192] on span "bladeB-21397" at bounding box center [351, 189] width 48 height 13
click at [278, 184] on span "bladeA-21382" at bounding box center [274, 189] width 49 height 13
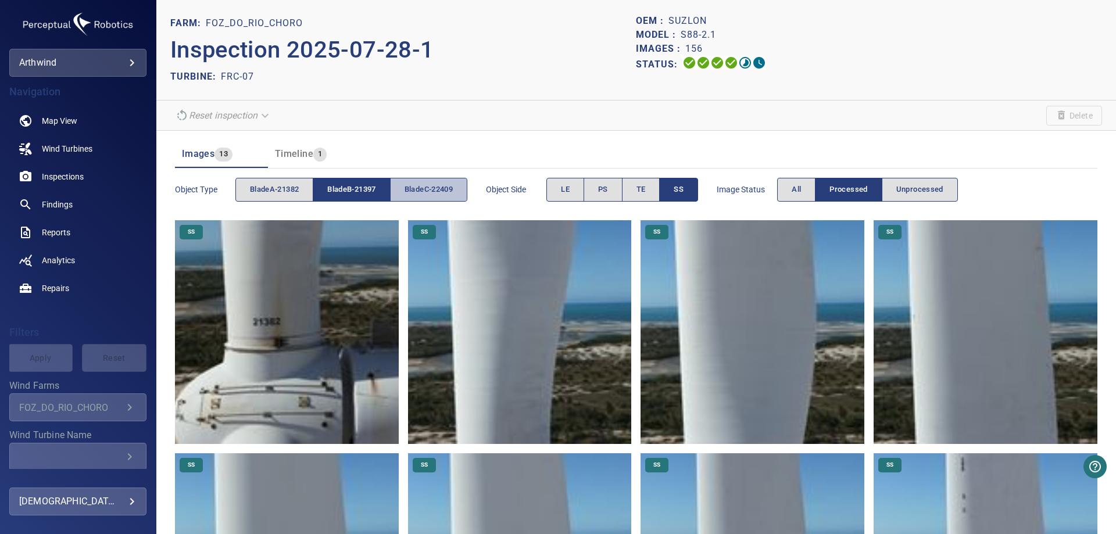
click at [426, 196] on button "bladeC-22409" at bounding box center [428, 190] width 77 height 24
click at [367, 192] on span "bladeB-21397" at bounding box center [351, 189] width 48 height 13
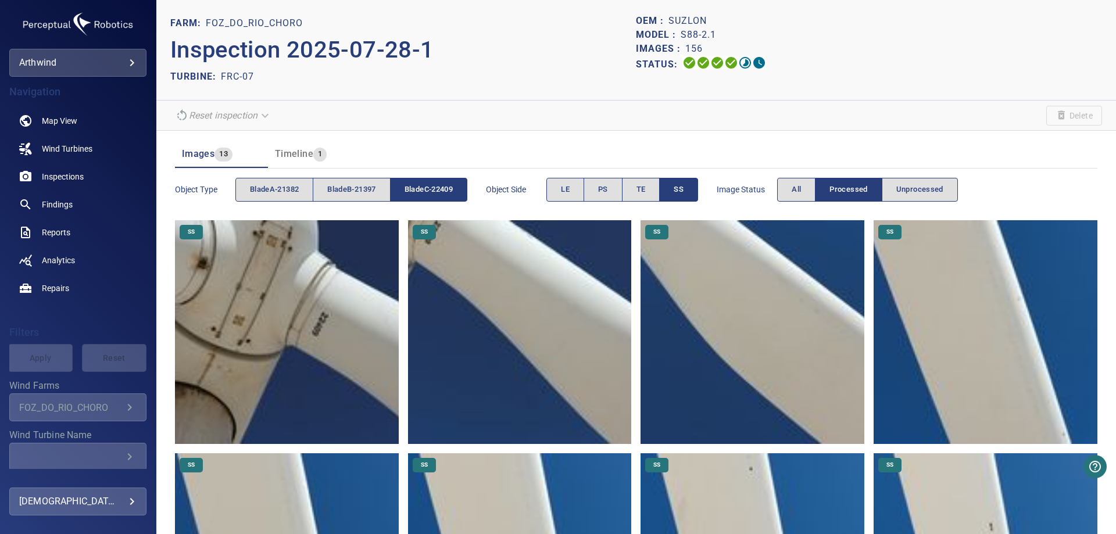
click at [320, 343] on img at bounding box center [287, 332] width 224 height 224
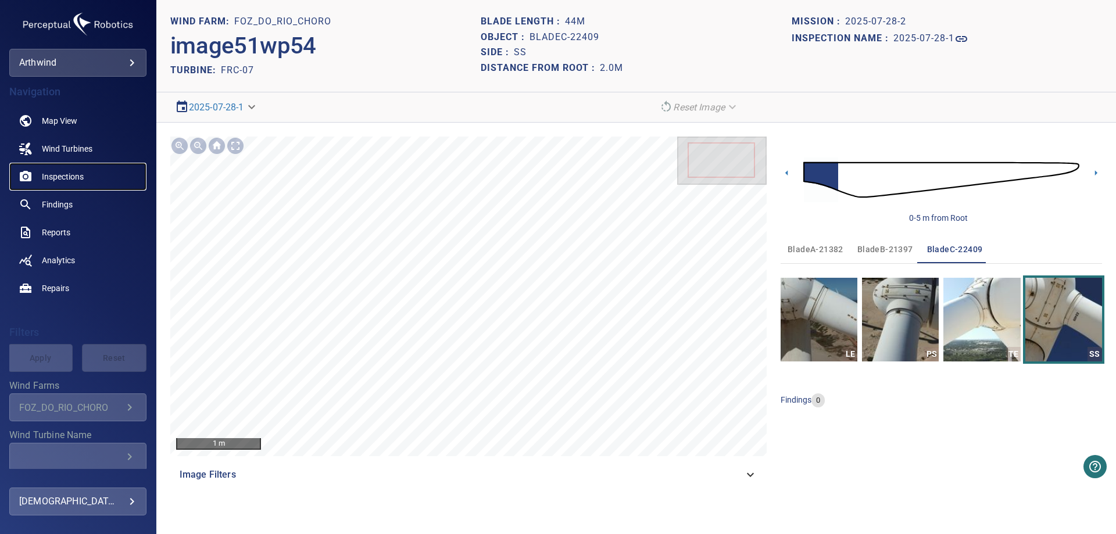
click at [60, 182] on span "Inspections" at bounding box center [63, 177] width 42 height 12
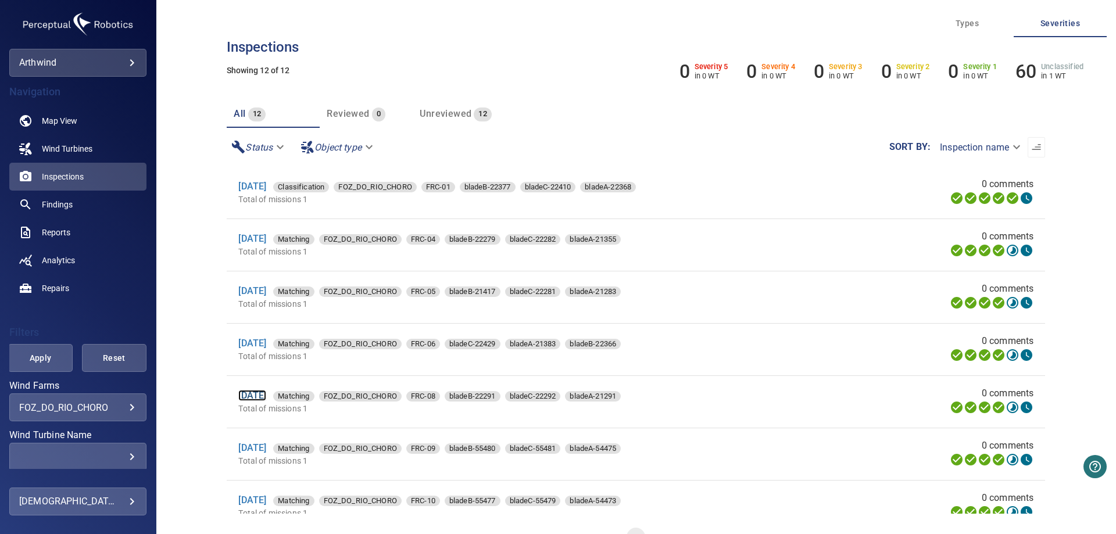
click at [266, 398] on link "[DATE]" at bounding box center [252, 395] width 28 height 11
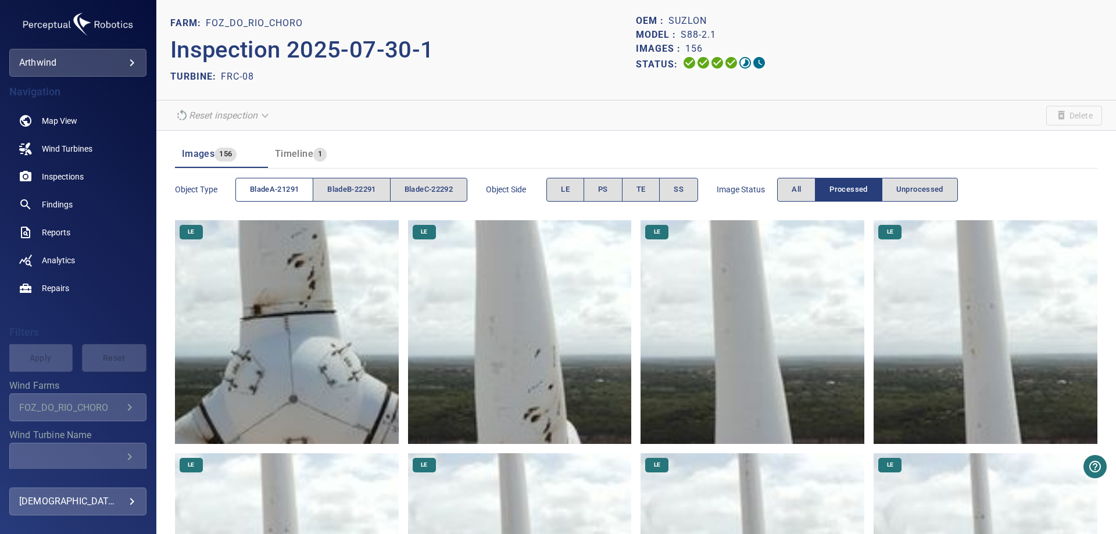
click at [299, 188] on span "bladeA-21291" at bounding box center [274, 189] width 49 height 13
click at [684, 186] on span "SS" at bounding box center [679, 189] width 10 height 13
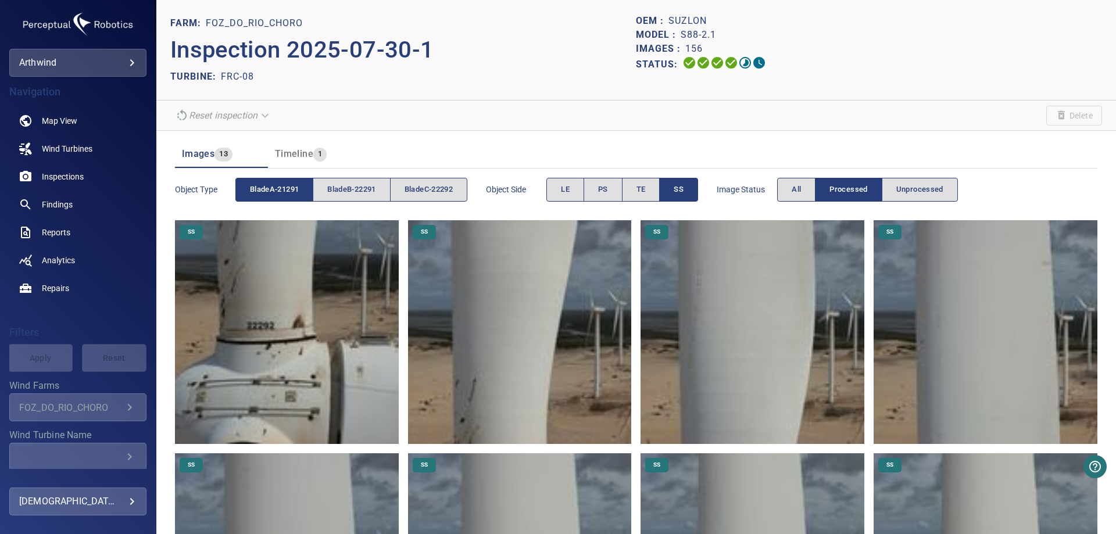
click at [276, 330] on img at bounding box center [287, 332] width 224 height 224
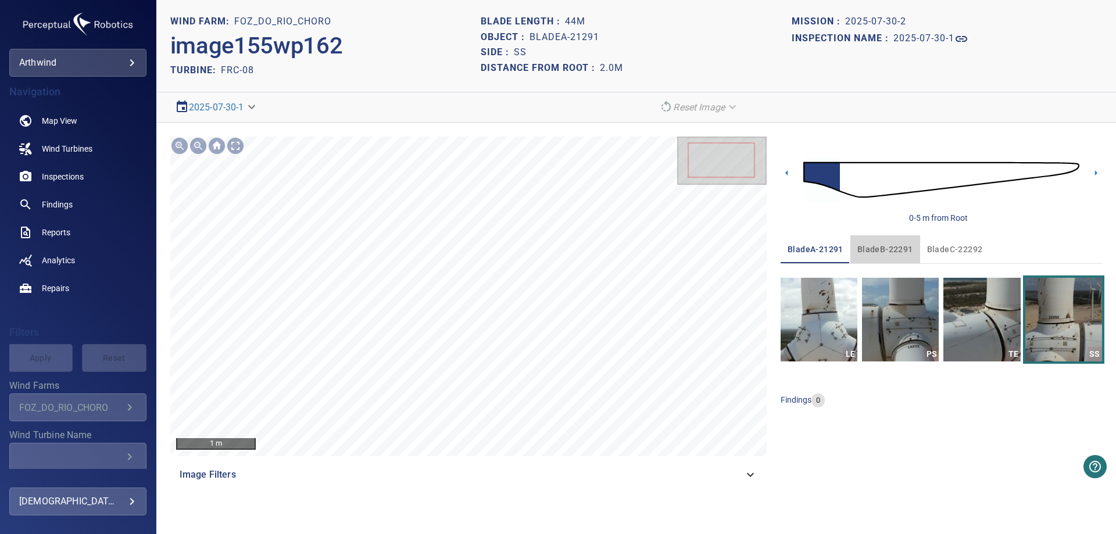
click at [886, 252] on span "bladeB-22291" at bounding box center [885, 249] width 56 height 15
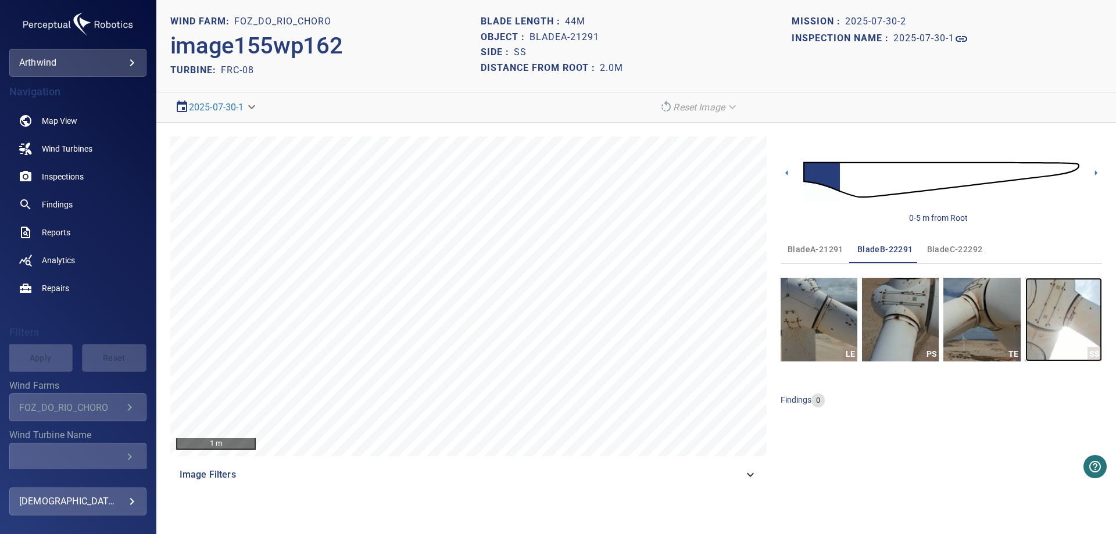
click at [1054, 318] on img "button" at bounding box center [1063, 320] width 77 height 84
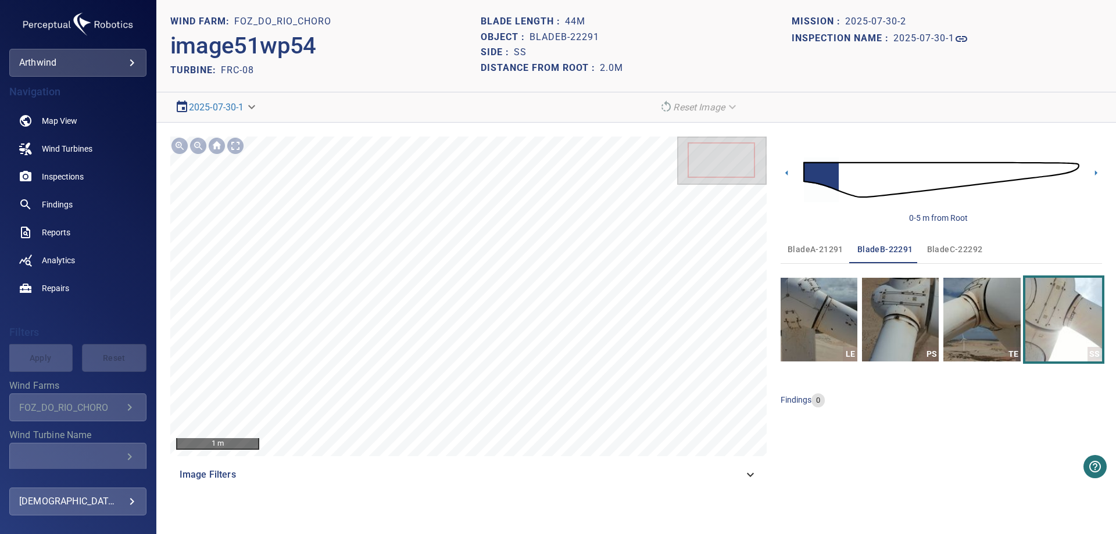
click at [967, 245] on span "bladeC-22292" at bounding box center [955, 249] width 56 height 15
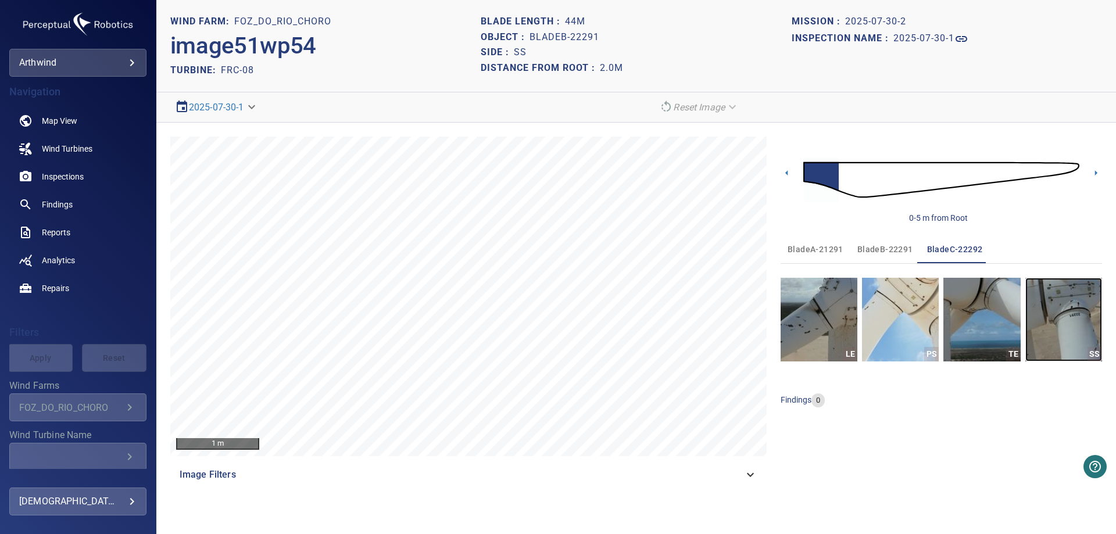
click at [1063, 314] on img "button" at bounding box center [1063, 320] width 77 height 84
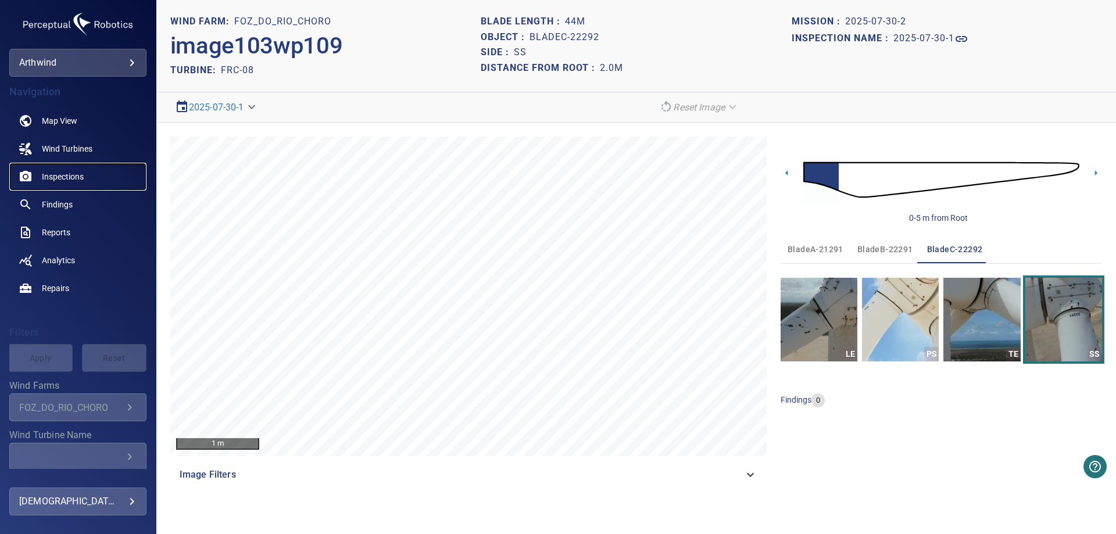
click at [59, 176] on span "Inspections" at bounding box center [63, 177] width 42 height 12
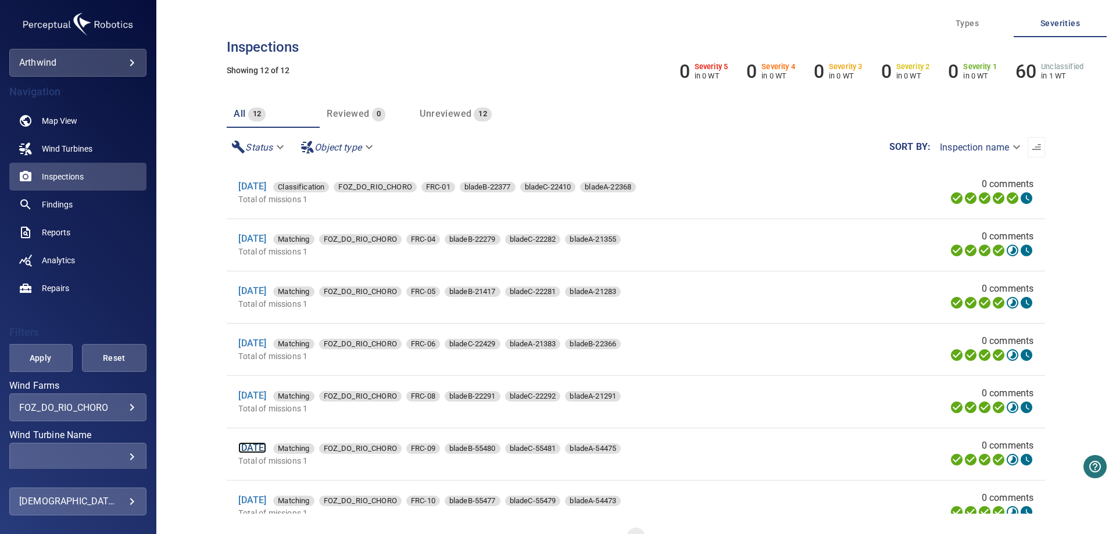
click at [256, 448] on link "[DATE]" at bounding box center [252, 447] width 28 height 11
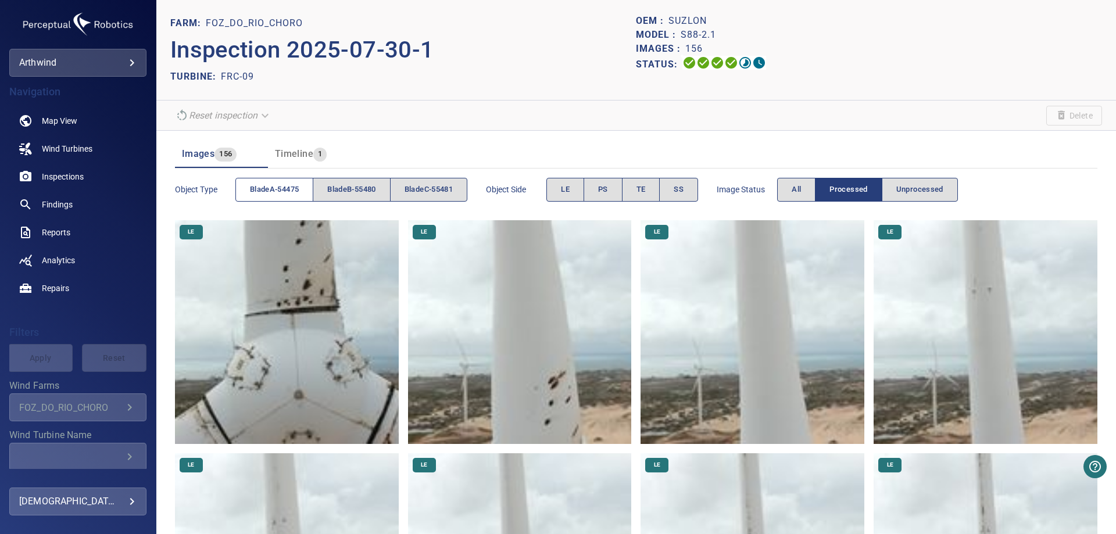
click at [263, 196] on button "bladeA-54475" at bounding box center [274, 190] width 78 height 24
click at [692, 183] on button "SS" at bounding box center [678, 190] width 39 height 24
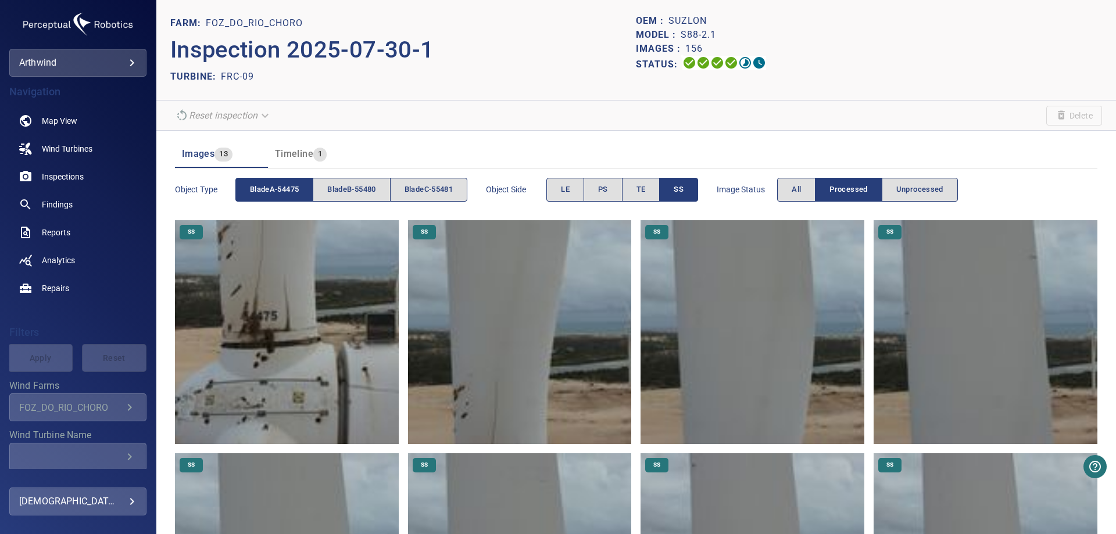
click at [206, 353] on img at bounding box center [287, 332] width 224 height 224
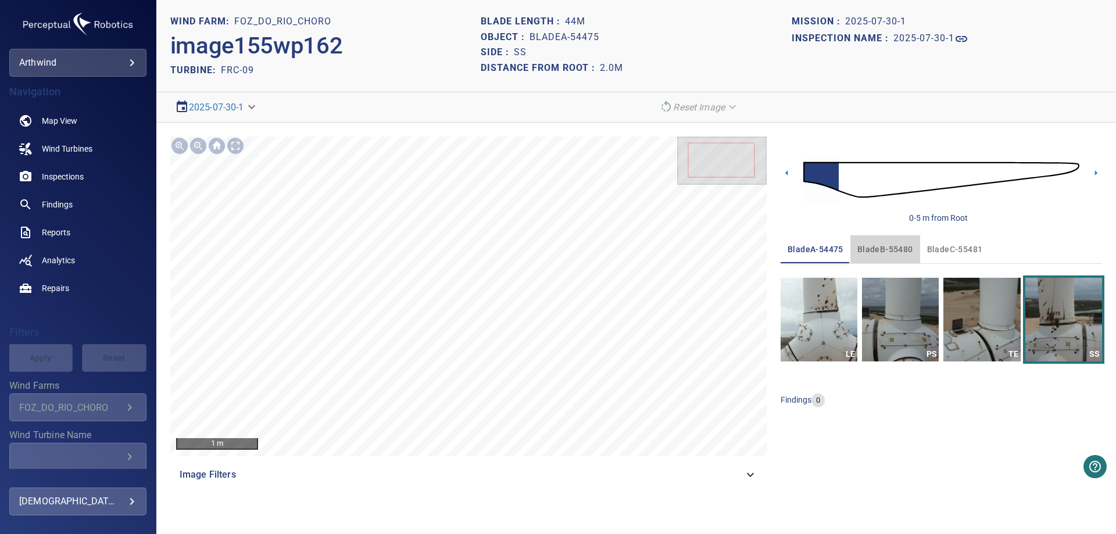
click at [889, 251] on span "bladeB-55480" at bounding box center [885, 249] width 56 height 15
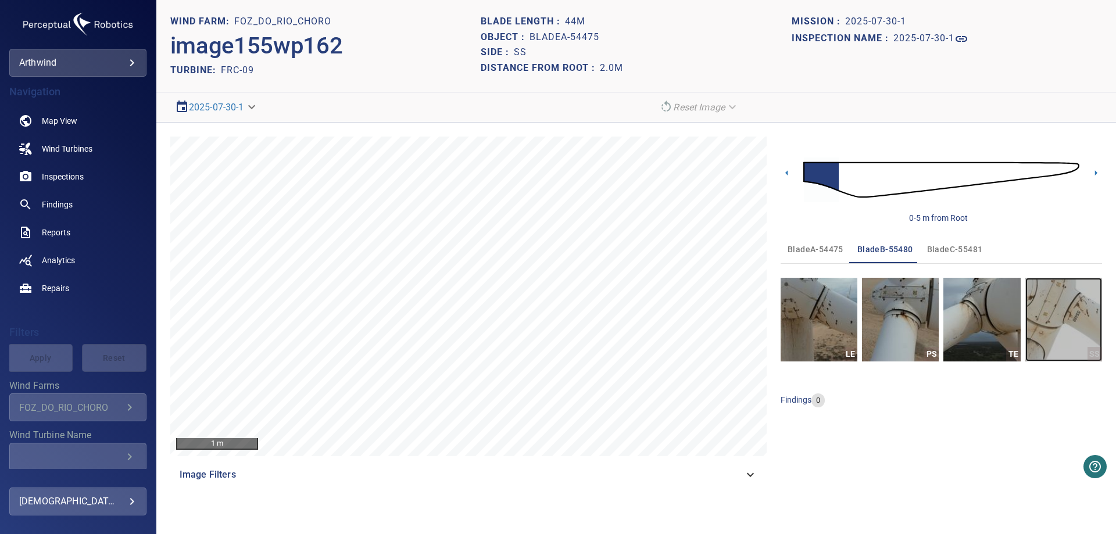
click at [1075, 337] on img "button" at bounding box center [1063, 320] width 77 height 84
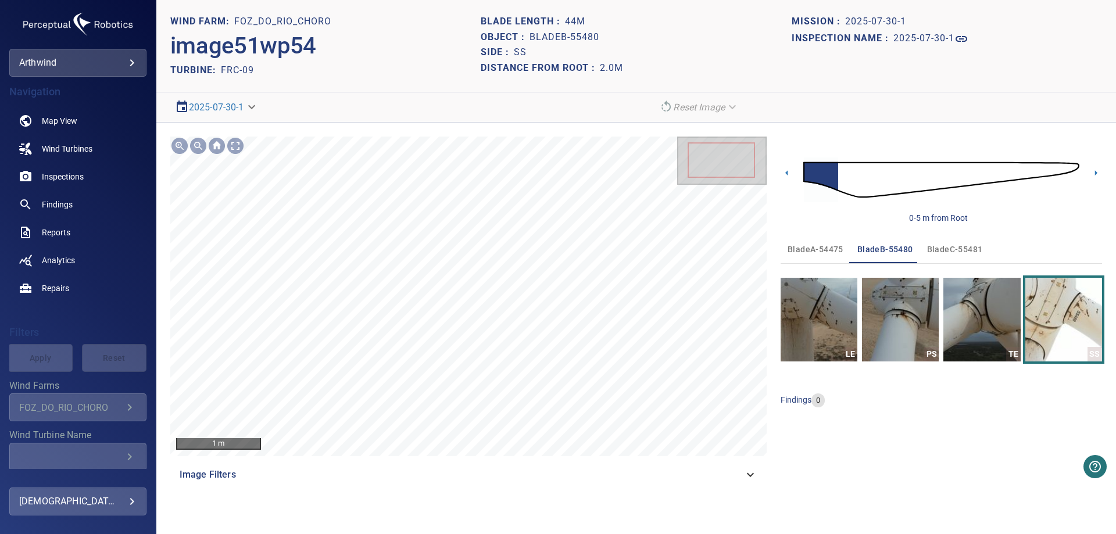
click at [970, 244] on span "bladeC-55481" at bounding box center [955, 249] width 56 height 15
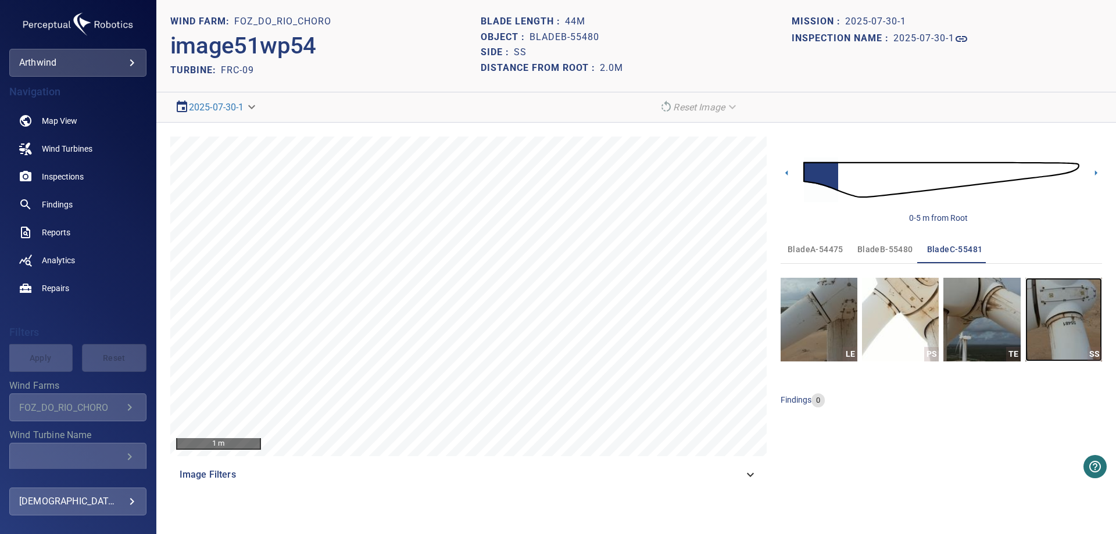
click at [1047, 309] on img "button" at bounding box center [1063, 320] width 77 height 84
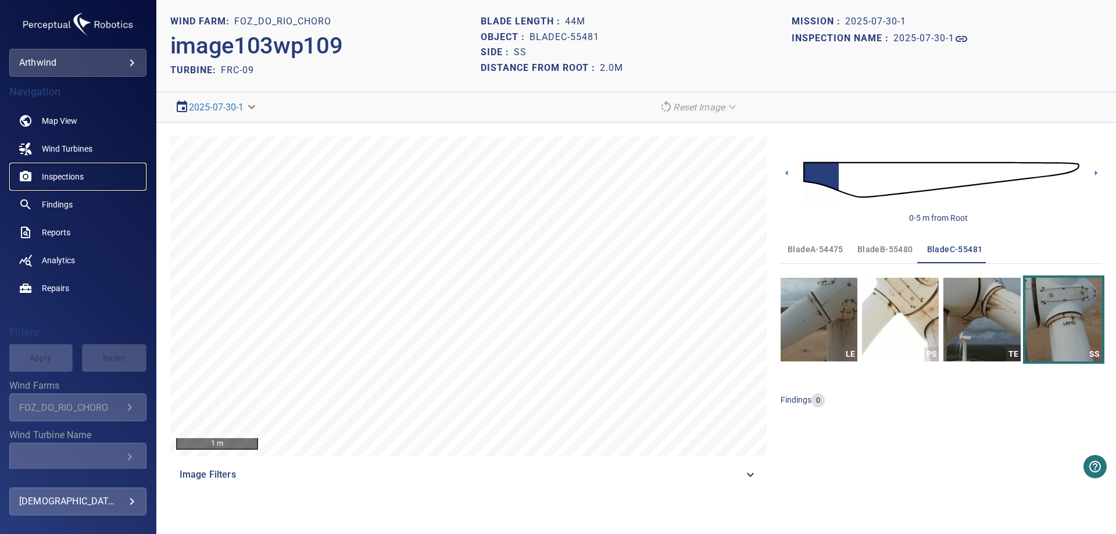
click at [65, 177] on span "Inspections" at bounding box center [63, 177] width 42 height 12
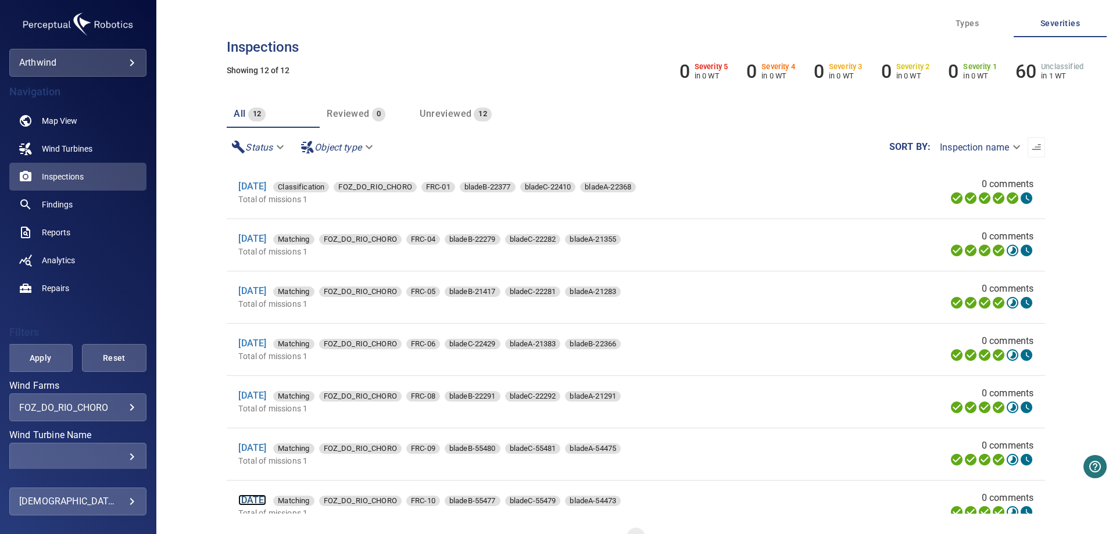
click at [266, 500] on link "[DATE]" at bounding box center [252, 500] width 28 height 11
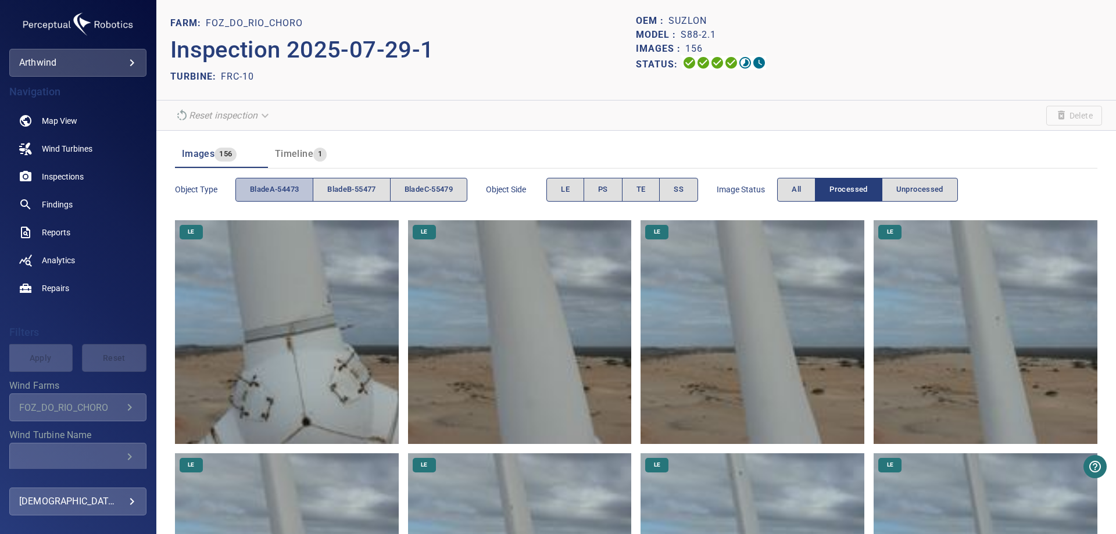
click at [283, 189] on span "bladeA-54473" at bounding box center [274, 189] width 49 height 13
click at [681, 192] on span "SS" at bounding box center [679, 189] width 10 height 13
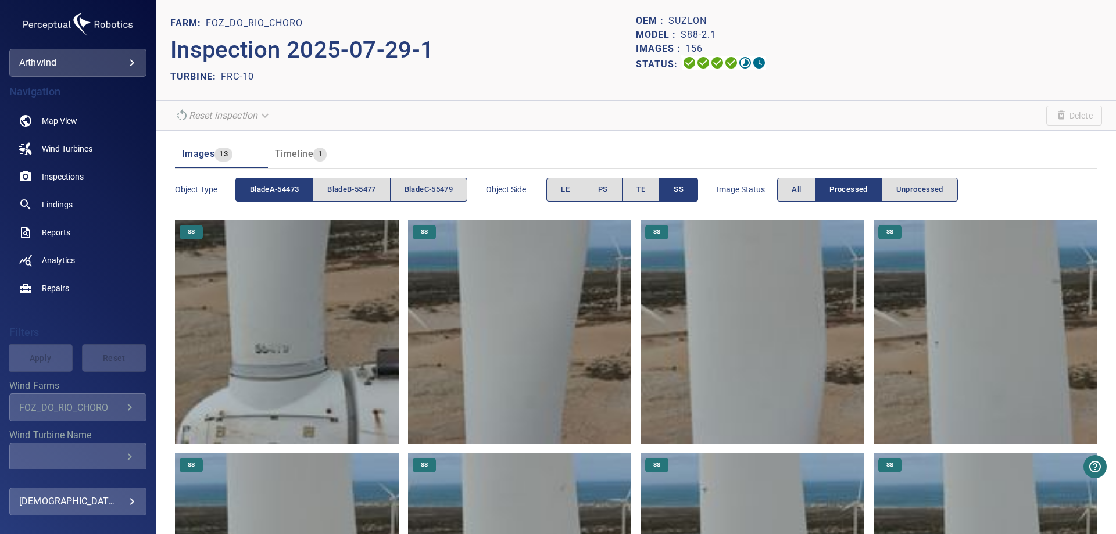
click at [294, 364] on img at bounding box center [287, 332] width 224 height 224
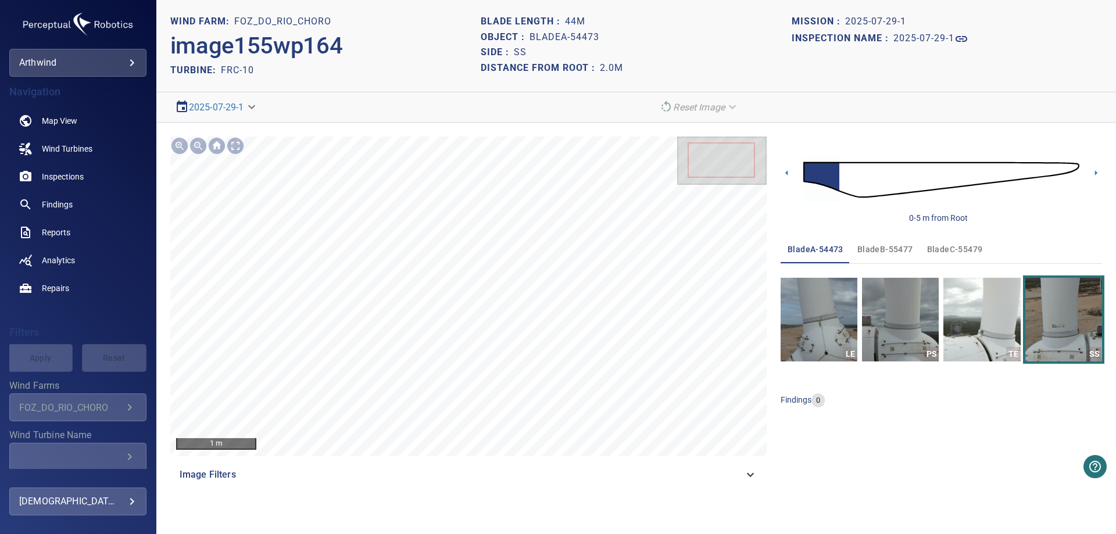
click at [875, 248] on span "bladeB-55477" at bounding box center [885, 249] width 56 height 15
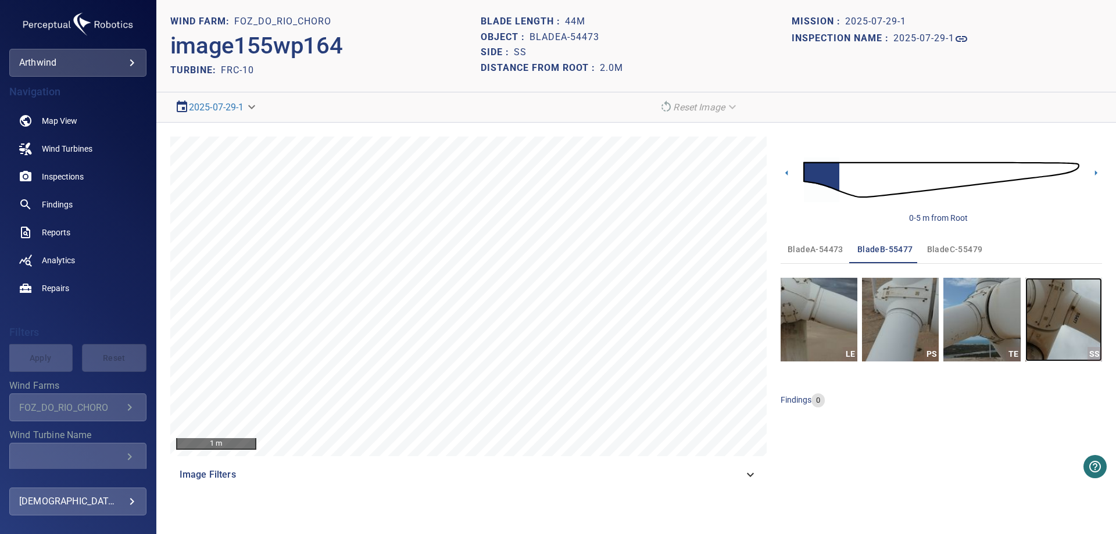
click at [1062, 323] on img "button" at bounding box center [1063, 320] width 77 height 84
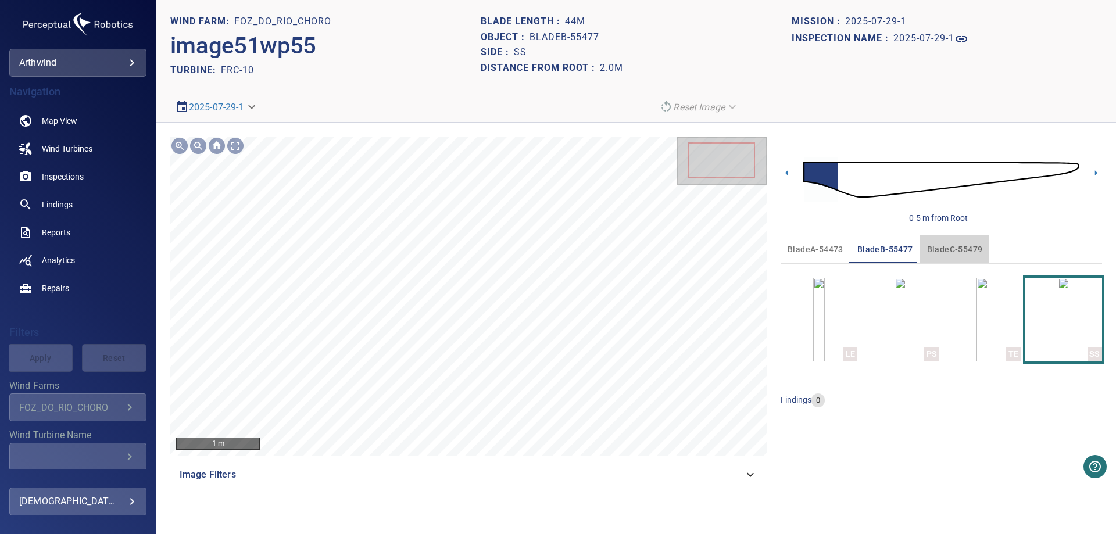
click at [949, 250] on span "bladeC-55479" at bounding box center [955, 249] width 56 height 15
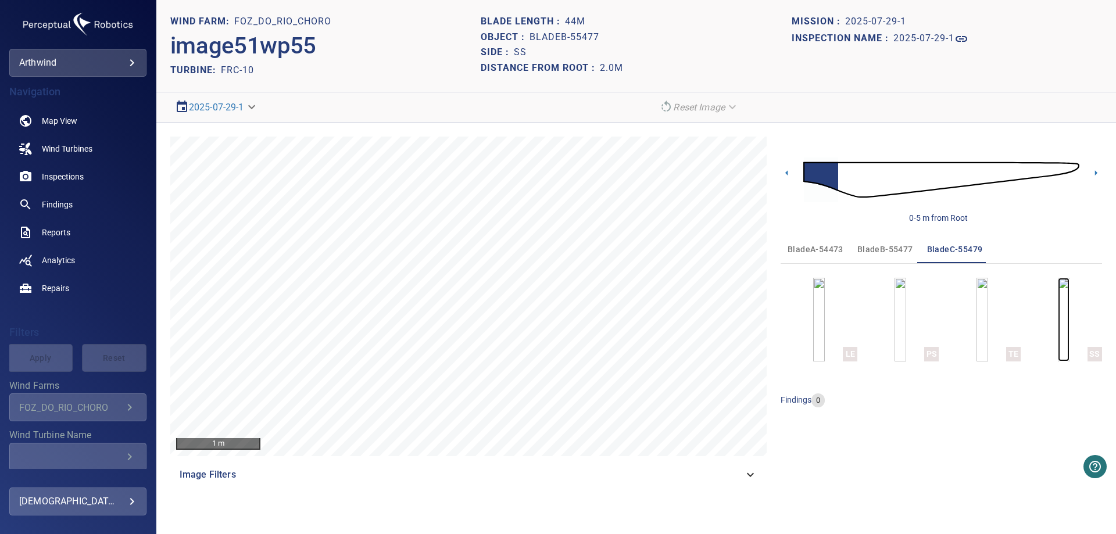
click at [1065, 317] on img "button" at bounding box center [1064, 320] width 12 height 84
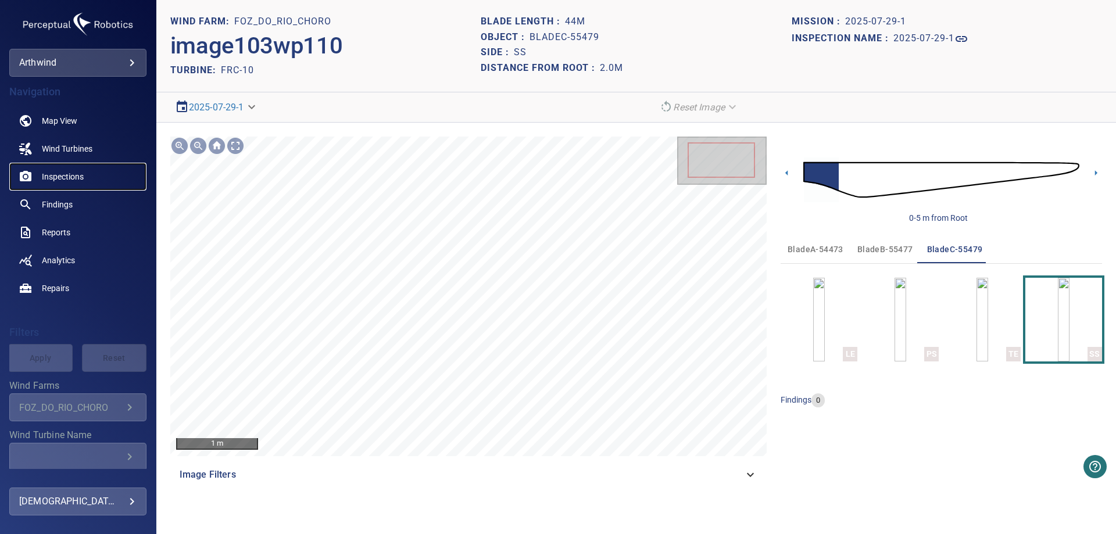
click at [54, 171] on span "Inspections" at bounding box center [63, 177] width 42 height 12
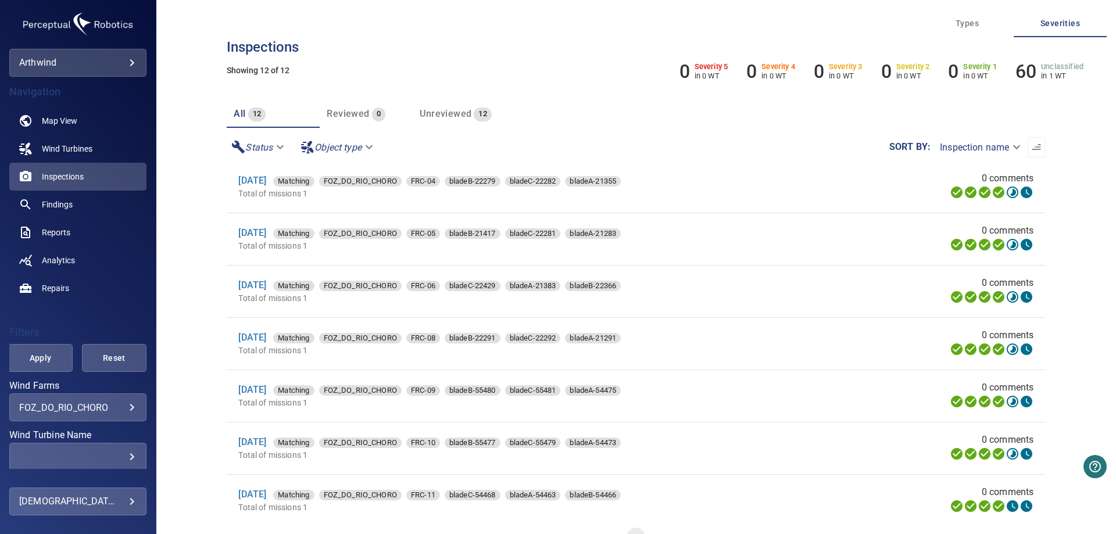
scroll to position [116, 0]
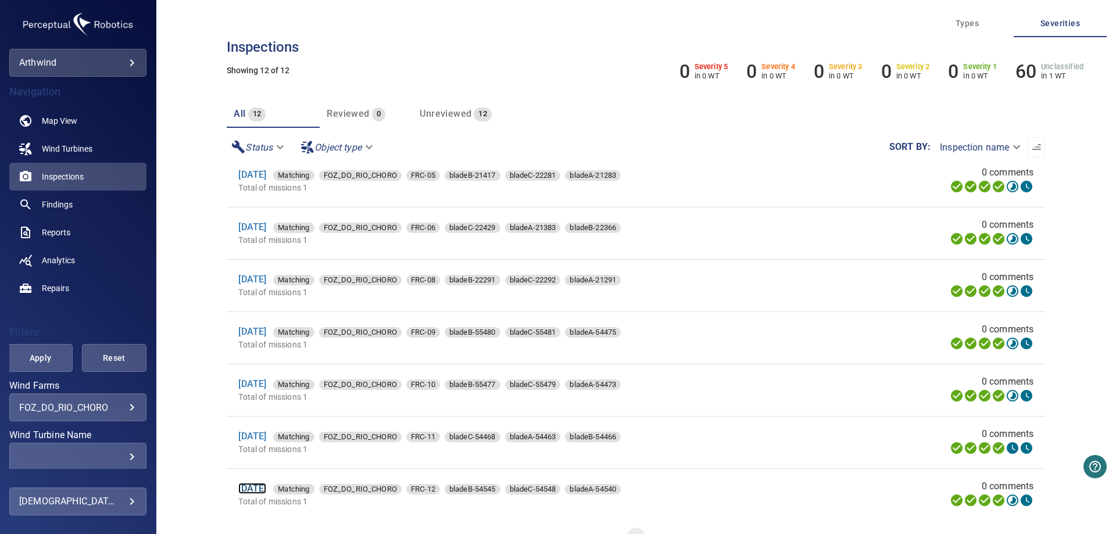
click at [266, 494] on link "[DATE]" at bounding box center [252, 488] width 28 height 11
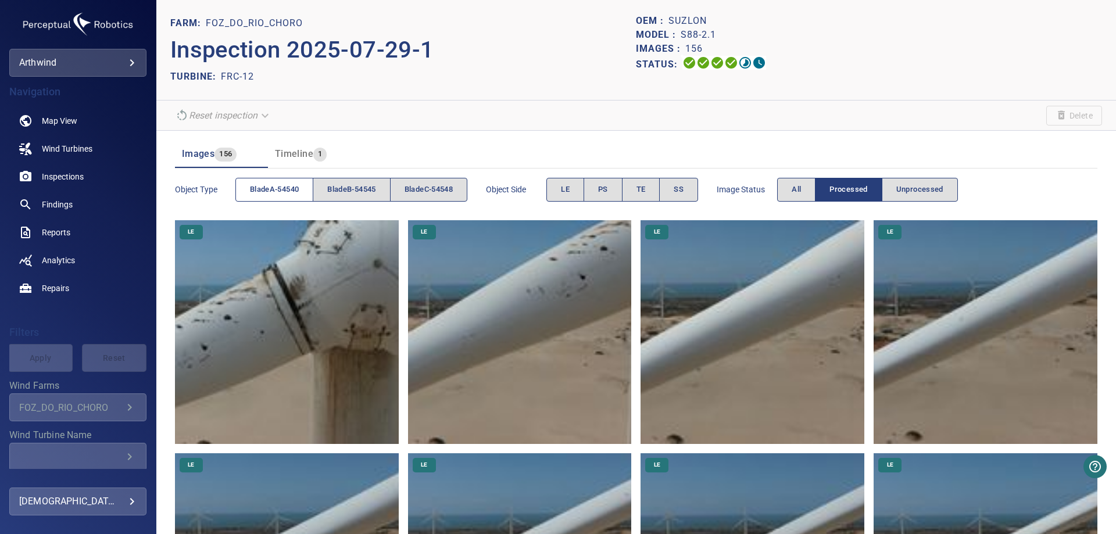
click at [266, 188] on span "bladeA-54540" at bounding box center [274, 189] width 49 height 13
click at [682, 190] on span "SS" at bounding box center [679, 189] width 10 height 13
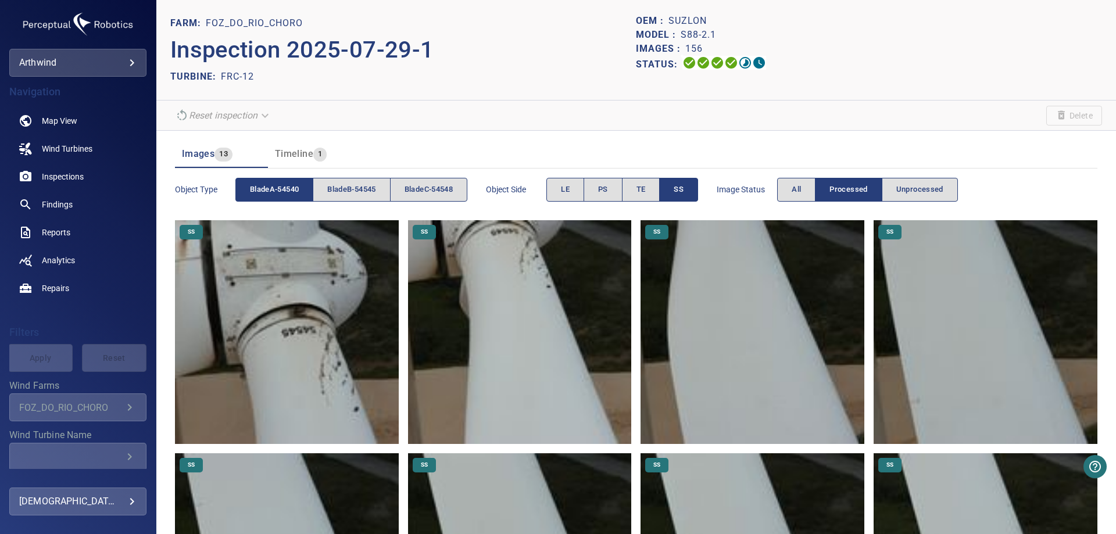
click at [295, 317] on img at bounding box center [287, 332] width 224 height 224
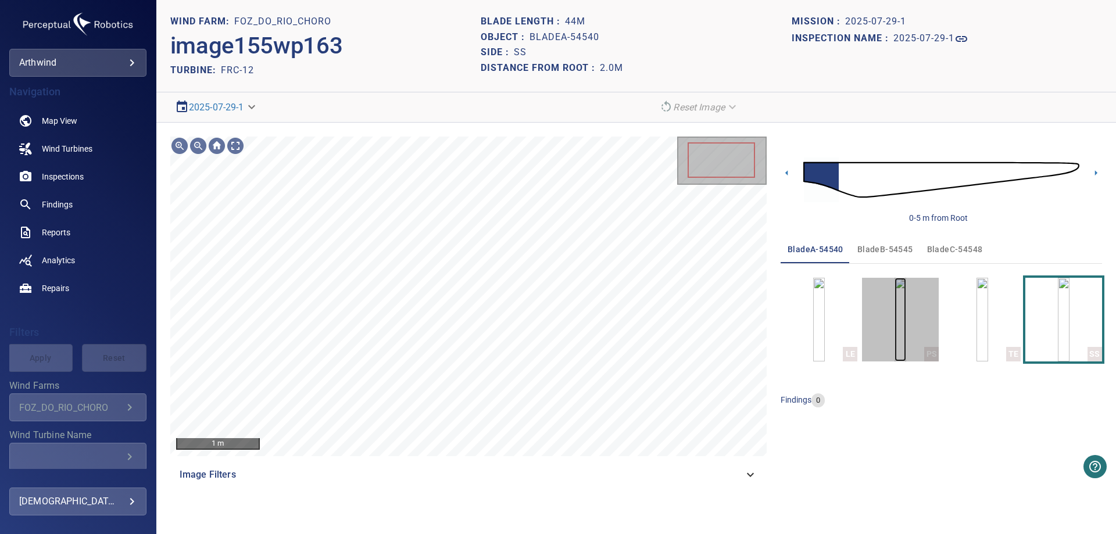
click at [905, 304] on img "button" at bounding box center [901, 320] width 12 height 84
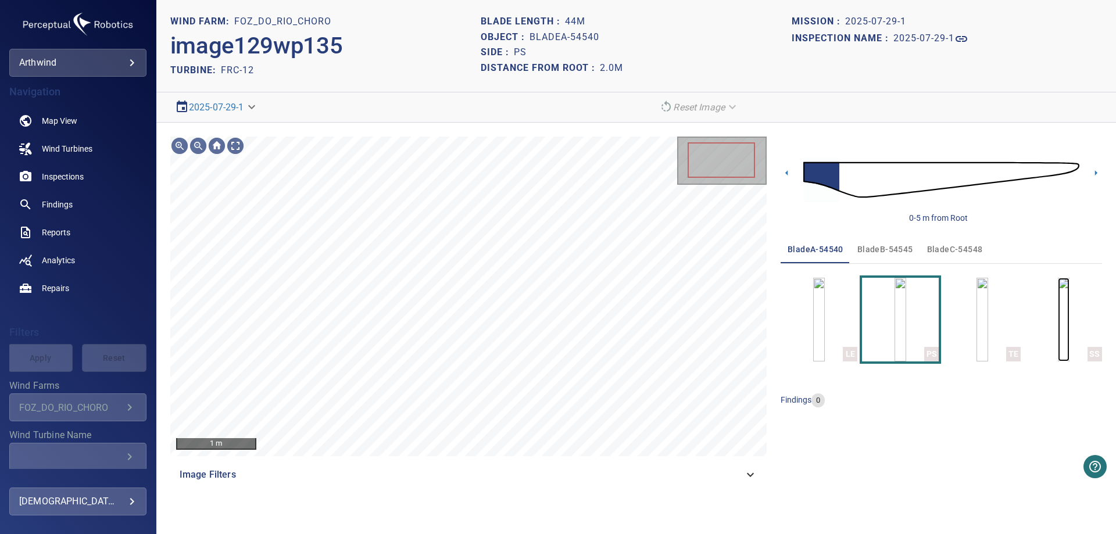
click at [1058, 310] on img "button" at bounding box center [1064, 320] width 12 height 84
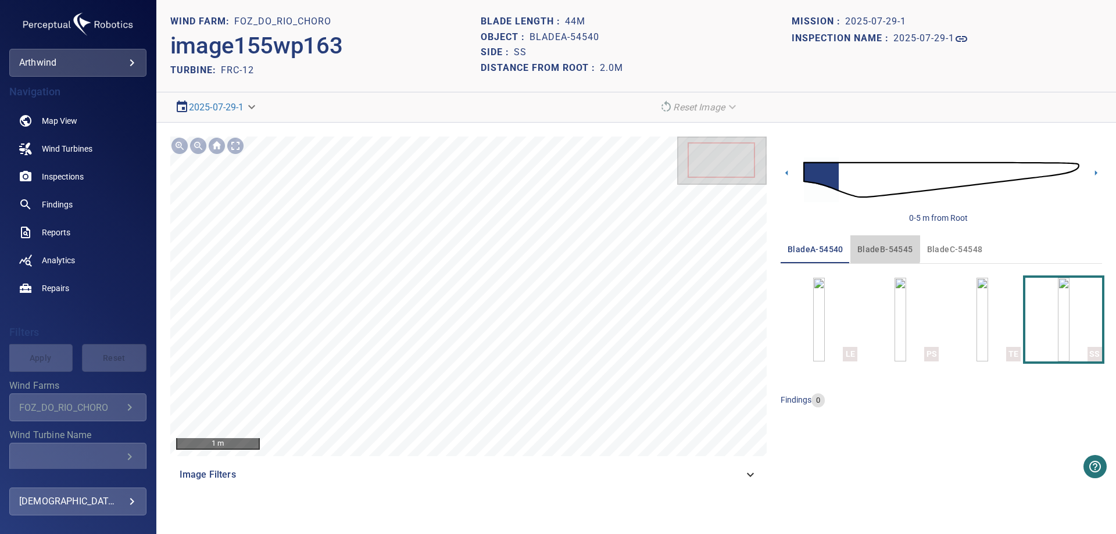
click at [880, 248] on span "bladeB-54545" at bounding box center [885, 249] width 56 height 15
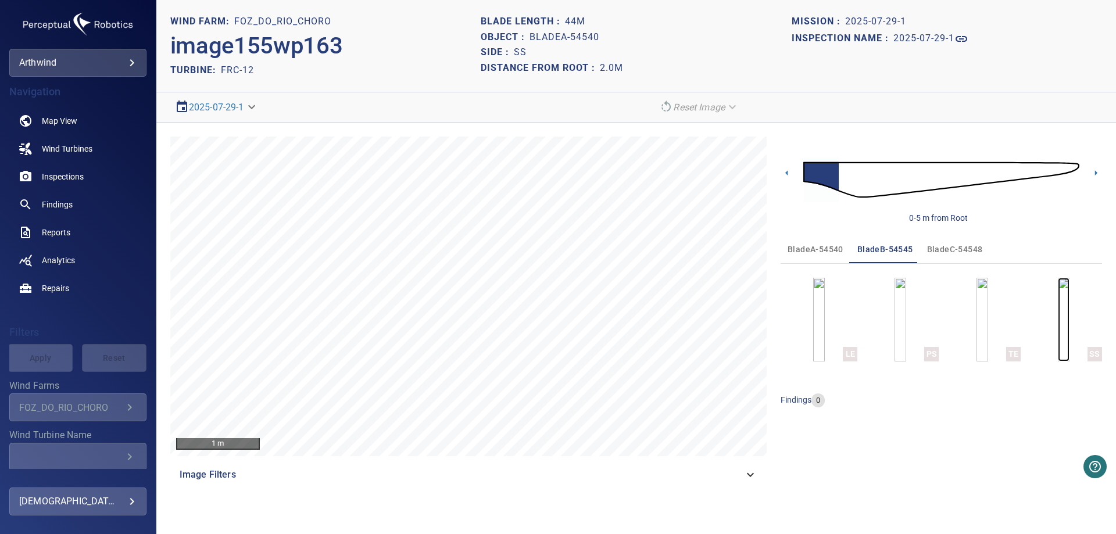
click at [1058, 312] on img "button" at bounding box center [1064, 320] width 12 height 84
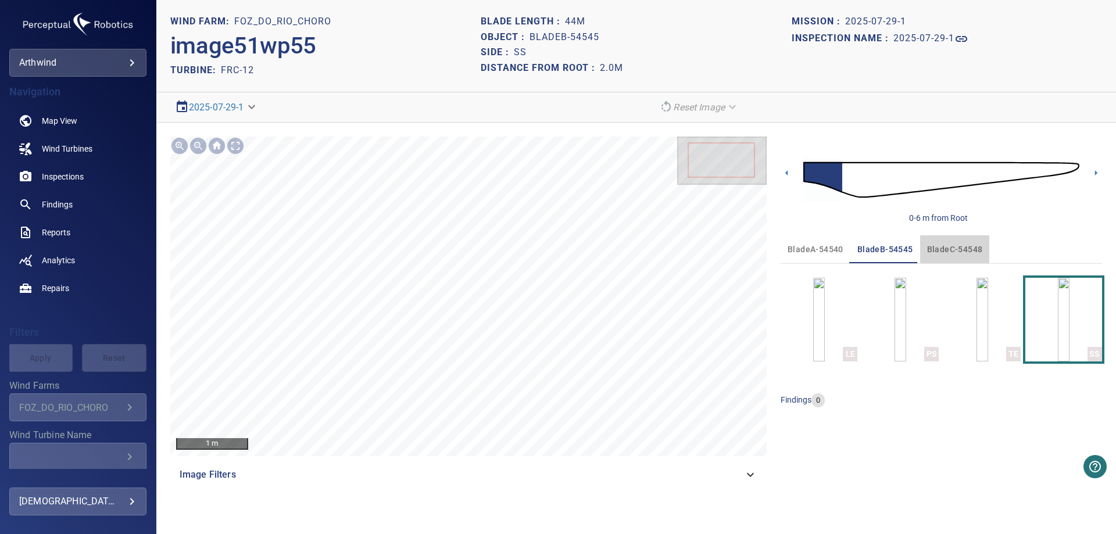
click at [950, 248] on span "bladeC-54548" at bounding box center [955, 249] width 56 height 15
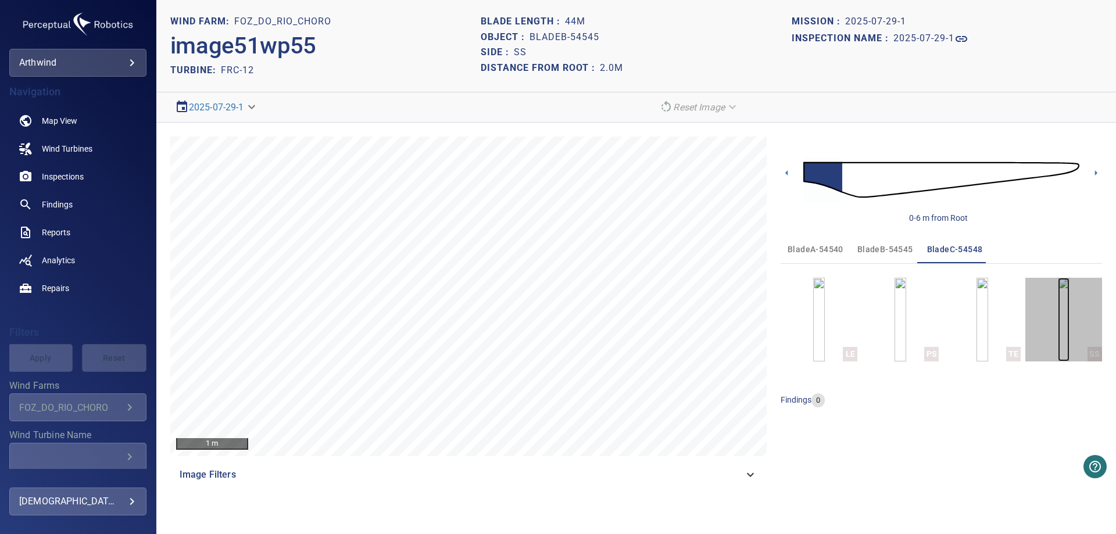
click at [1058, 306] on img "button" at bounding box center [1064, 320] width 12 height 84
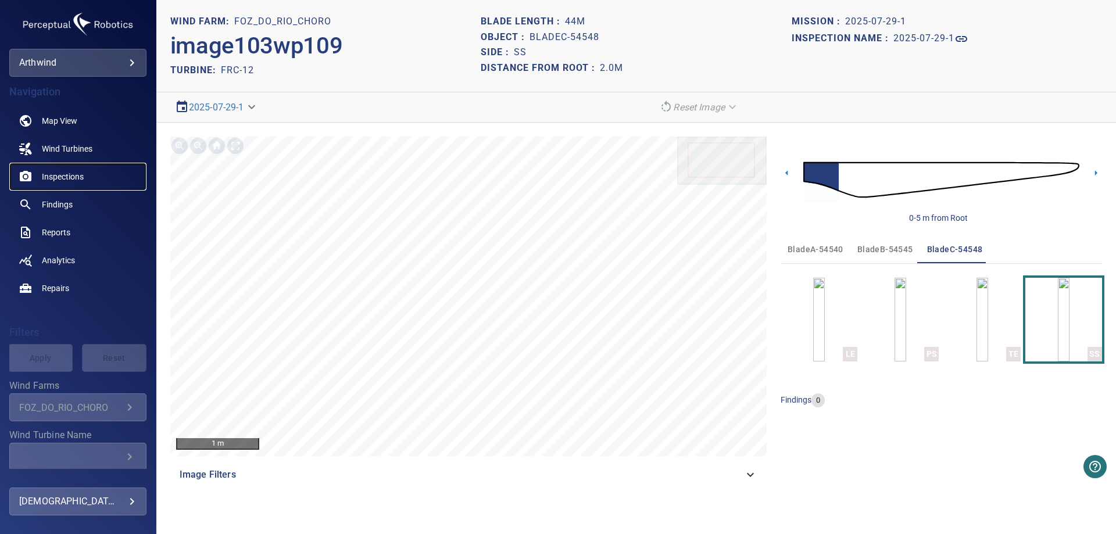
click at [64, 175] on span "Inspections" at bounding box center [63, 177] width 42 height 12
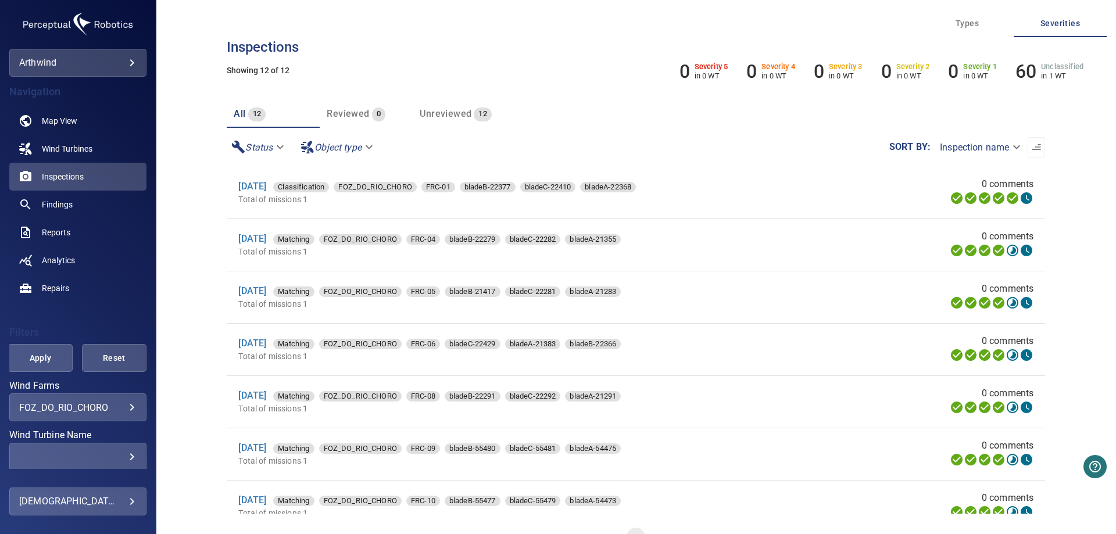
scroll to position [58, 0]
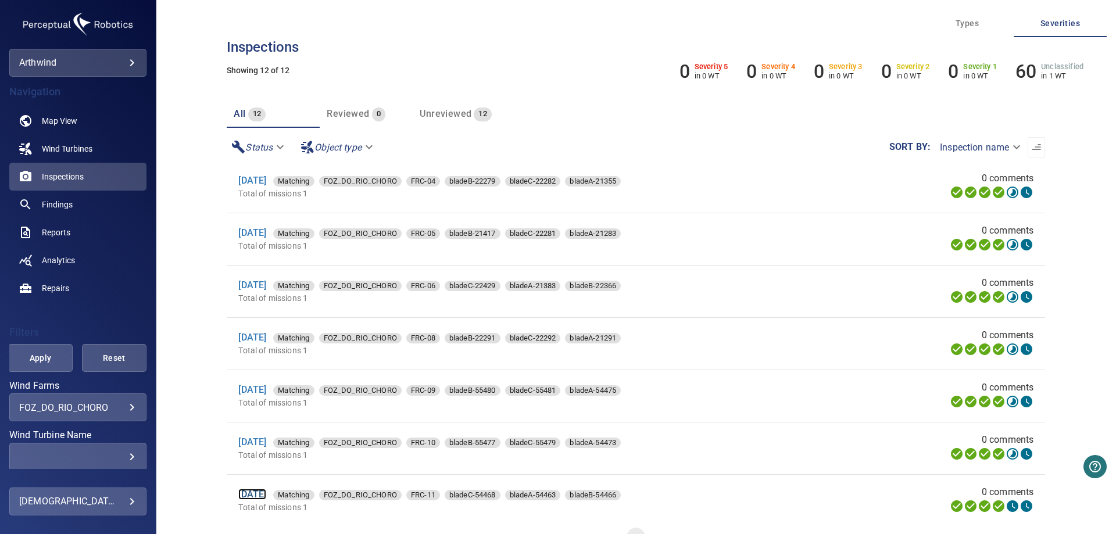
click at [266, 499] on link "[DATE]" at bounding box center [252, 494] width 28 height 11
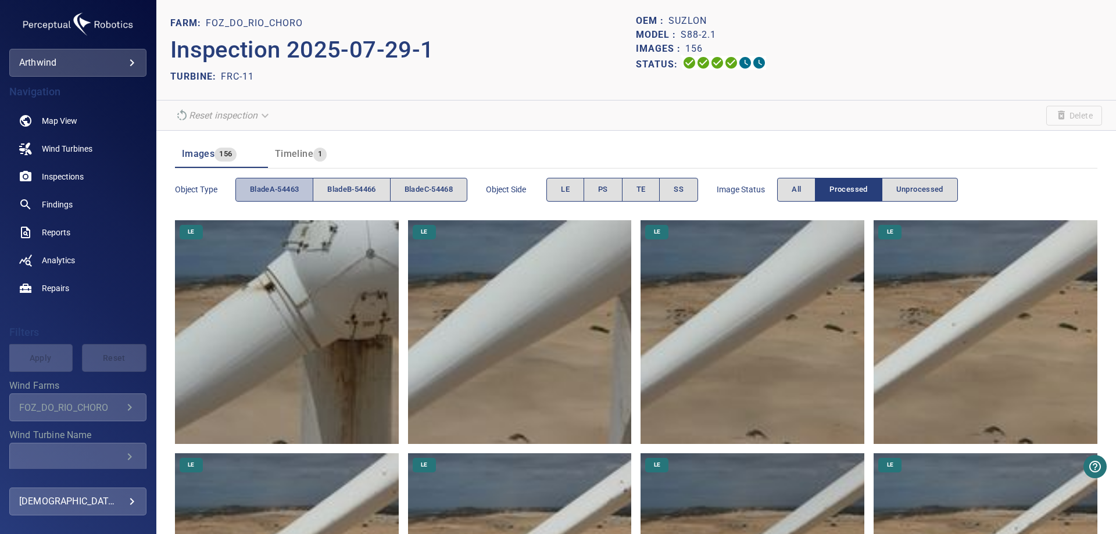
click at [272, 199] on button "bladeA-54463" at bounding box center [274, 190] width 78 height 24
click at [684, 192] on span "SS" at bounding box center [679, 189] width 10 height 13
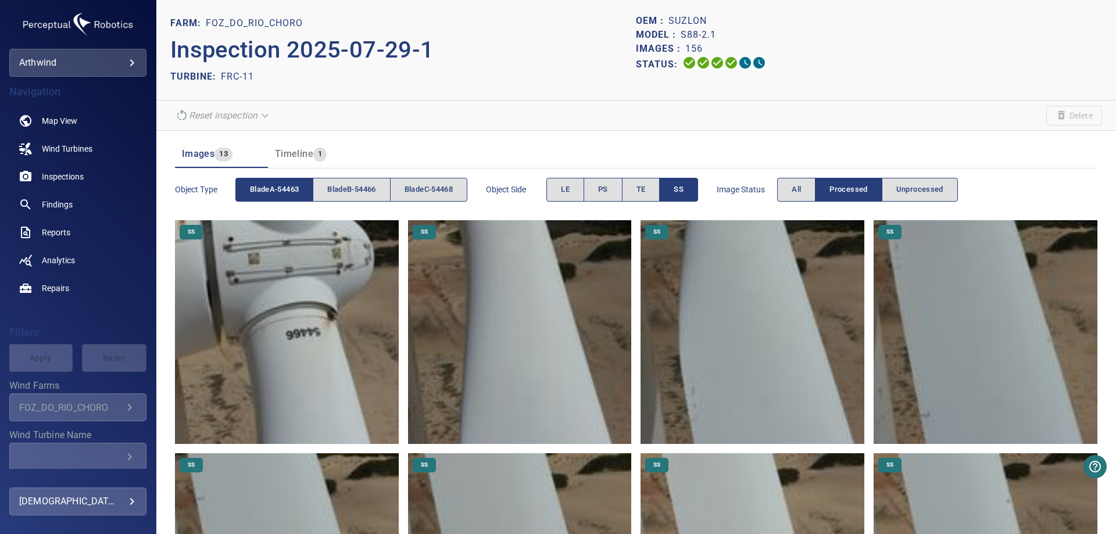
click at [323, 302] on img at bounding box center [287, 332] width 224 height 224
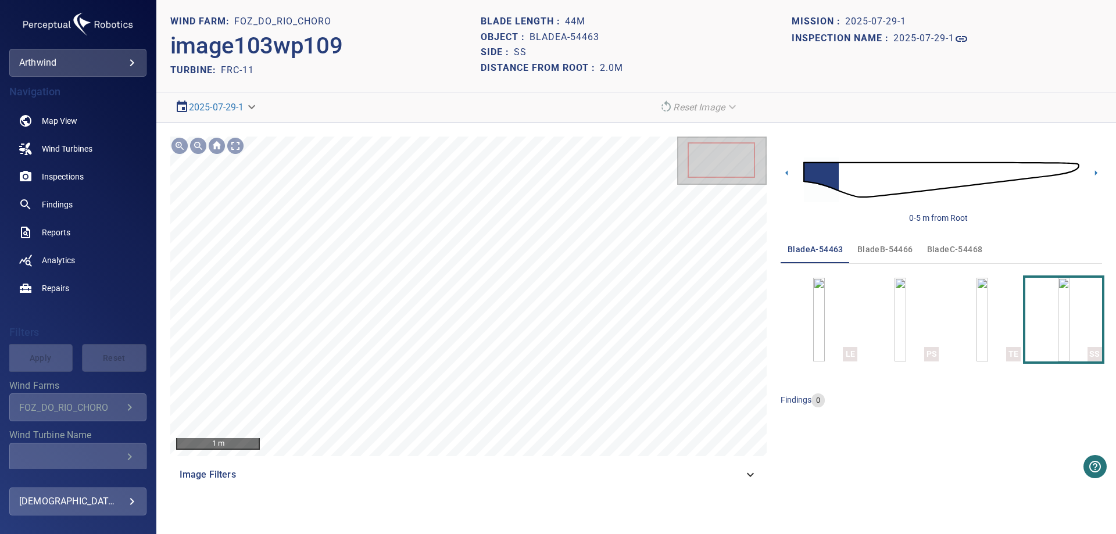
click at [892, 251] on span "bladeB-54466" at bounding box center [885, 249] width 56 height 15
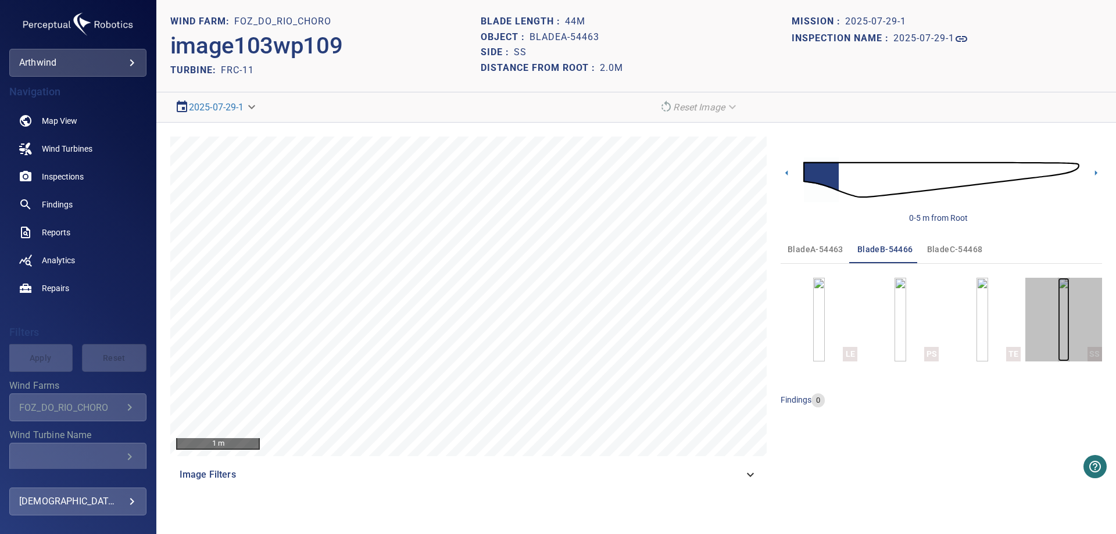
click at [1058, 321] on img "button" at bounding box center [1064, 320] width 12 height 84
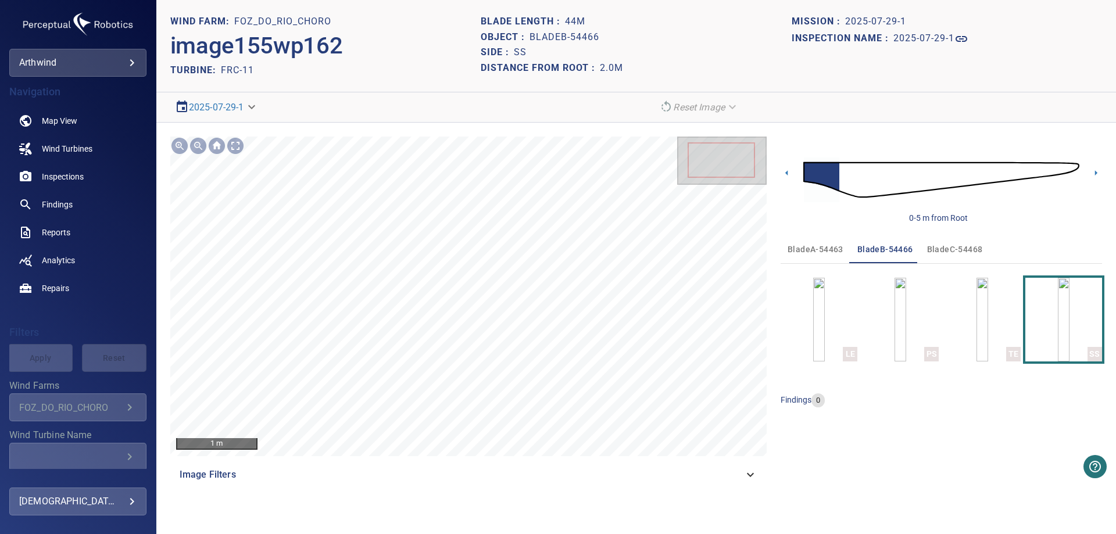
click at [976, 250] on span "bladeC-54468" at bounding box center [955, 249] width 56 height 15
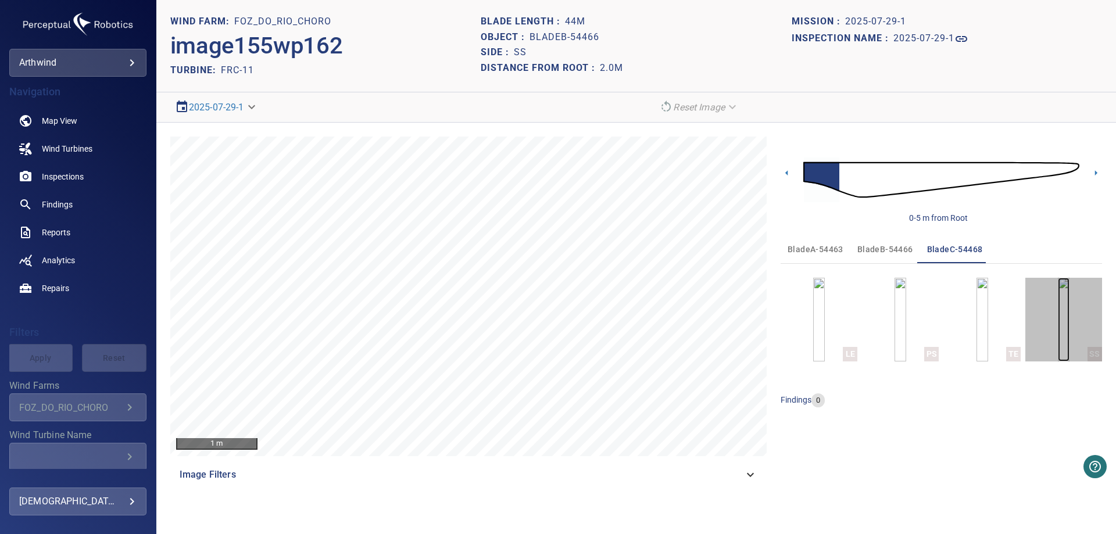
click at [1061, 320] on img "button" at bounding box center [1064, 320] width 12 height 84
